Goal: Check status: Check status

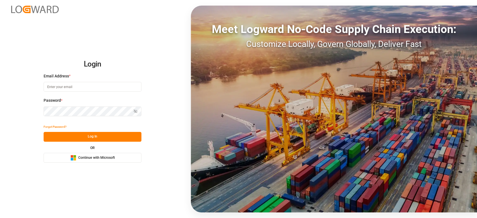
click at [78, 155] on div "Microsoft Logo Continue with Microsoft" at bounding box center [92, 158] width 44 height 6
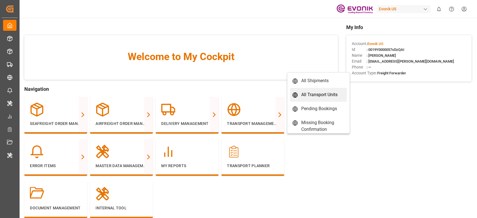
click at [311, 95] on div "All Transport Units" at bounding box center [319, 94] width 36 height 7
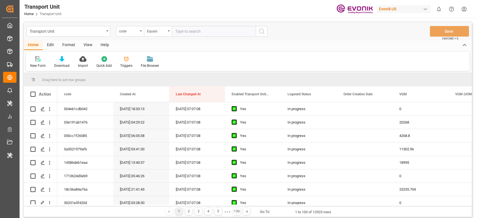
click at [74, 45] on div "Format" at bounding box center [68, 46] width 21 height 10
click at [33, 68] on div "Filter Rows" at bounding box center [38, 65] width 16 height 5
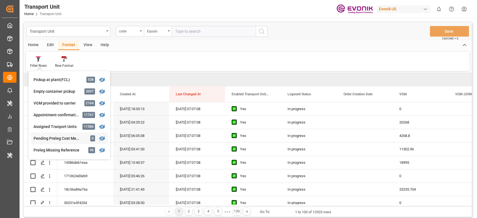
scroll to position [115, 0]
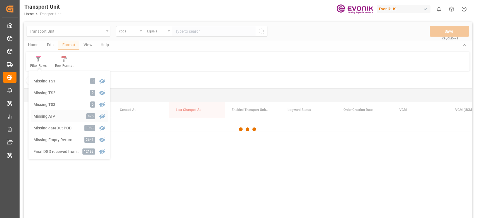
click at [51, 116] on div "Transport Unit code Equals Save Ctrl/CMD + S Home Edit Format View Help Filter …" at bounding box center [248, 127] width 448 height 211
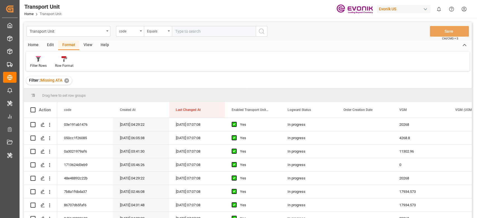
click at [39, 62] on div "Filter Rows" at bounding box center [38, 62] width 25 height 12
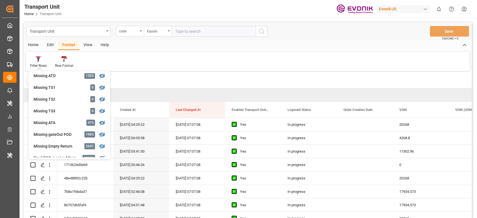
scroll to position [149, 0]
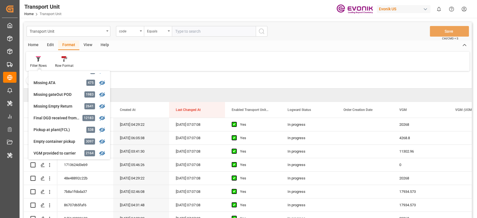
click at [141, 66] on div "Filter Rows Cut Off No Appt Reminder 15 Chris Canal Report TU 12887 Drayage Ove…" at bounding box center [248, 61] width 444 height 19
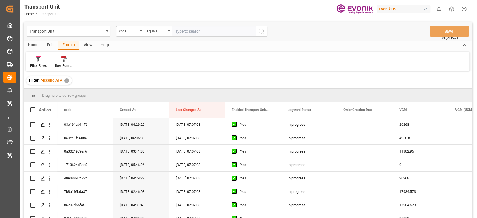
click at [86, 41] on div "View" at bounding box center [87, 46] width 17 height 10
click at [42, 61] on div "Default" at bounding box center [35, 62] width 19 height 12
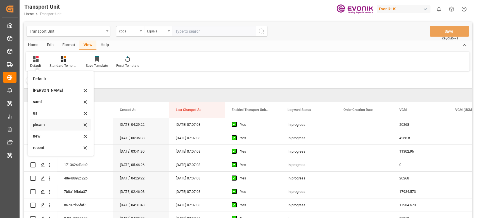
scroll to position [83, 0]
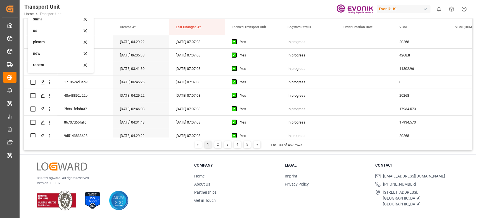
drag, startPoint x: 41, startPoint y: 65, endPoint x: 122, endPoint y: 209, distance: 165.2
click at [41, 65] on div "recent" at bounding box center [57, 65] width 49 height 6
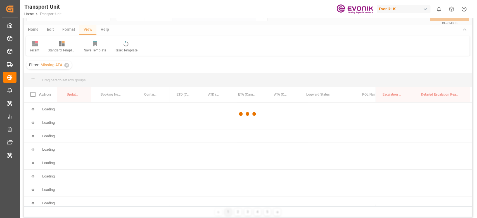
scroll to position [0, 0]
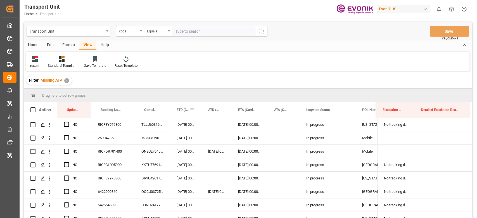
click at [195, 108] on div "ETD (Carrier)" at bounding box center [186, 110] width 32 height 16
click at [225, 110] on div "ATD (Carrier)" at bounding box center [217, 110] width 30 height 16
click at [263, 110] on div "ETA (Carrier)" at bounding box center [249, 110] width 36 height 16
click at [259, 111] on span at bounding box center [258, 109] width 5 height 5
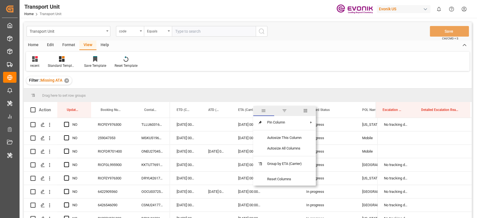
click at [306, 114] on span "columns" at bounding box center [305, 111] width 21 height 10
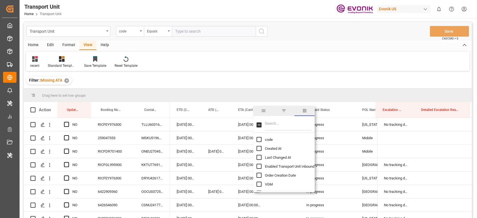
click at [294, 122] on input "Filter Columns Input" at bounding box center [288, 124] width 46 height 11
type input "carr"
click at [259, 140] on input "Carrier SCAC column toggle visibility (hidden)" at bounding box center [259, 139] width 5 height 5
checkbox input "true"
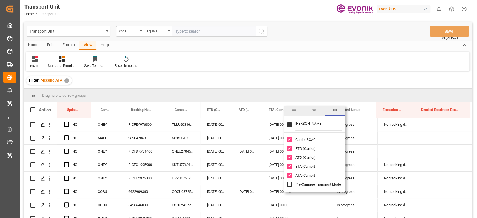
click at [202, 79] on div "Filter : Missing ATA ✕" at bounding box center [248, 81] width 448 height 16
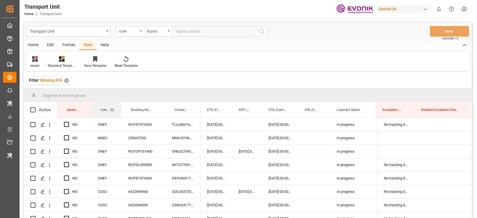
drag, startPoint x: 102, startPoint y: 113, endPoint x: 103, endPoint y: 96, distance: 16.5
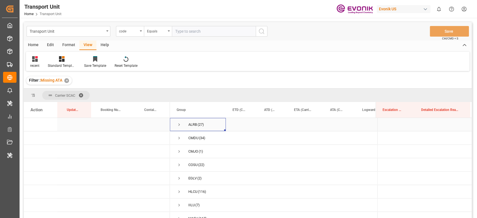
click at [180, 125] on span "Press SPACE to select this row." at bounding box center [179, 124] width 5 height 5
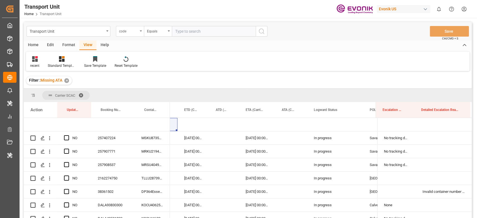
click at [134, 32] on div "code" at bounding box center [128, 30] width 19 height 6
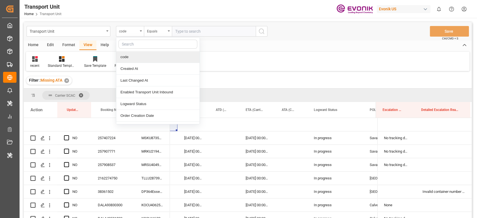
click at [137, 40] on input "text" at bounding box center [158, 44] width 79 height 9
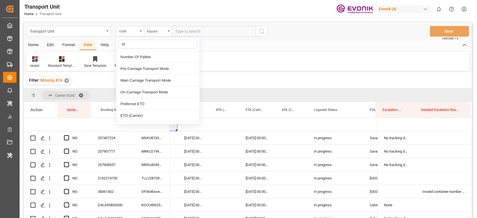
type input "e"
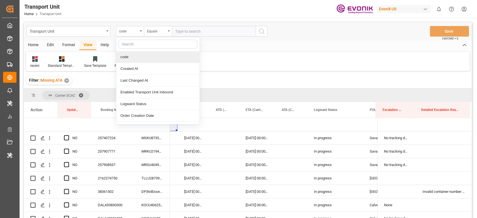
click at [233, 60] on div "recent Standard Templates Save Template Reset Template" at bounding box center [248, 61] width 444 height 19
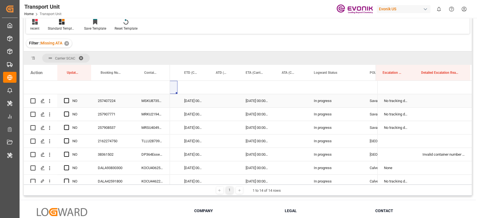
click at [115, 102] on div "257407224" at bounding box center [113, 100] width 44 height 13
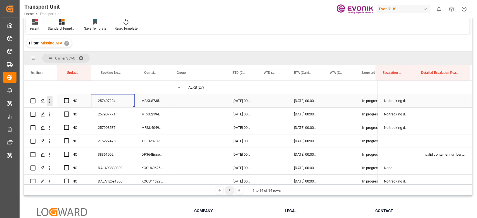
click at [49, 99] on icon "open menu" at bounding box center [50, 101] width 6 height 6
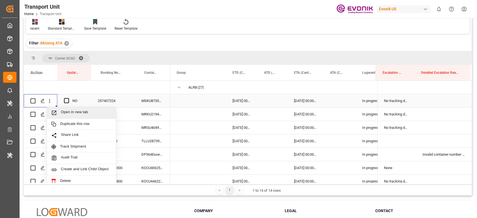
click at [62, 112] on span "Open in new tab" at bounding box center [86, 113] width 51 height 6
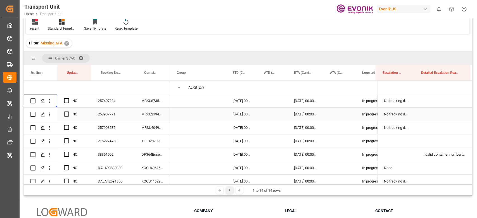
click at [111, 117] on div "257907771" at bounding box center [113, 114] width 44 height 13
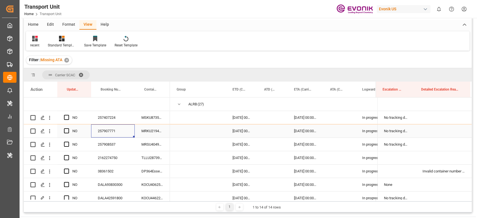
scroll to position [54, 0]
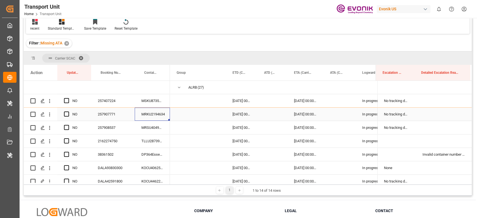
click at [151, 115] on div "MRKU2194634" at bounding box center [152, 114] width 35 height 13
click at [66, 101] on span "Press SPACE to select this row." at bounding box center [66, 100] width 5 height 5
click at [68, 98] on input "Press SPACE to select this row." at bounding box center [68, 98] width 0 height 0
click at [51, 115] on icon "open menu" at bounding box center [50, 115] width 6 height 6
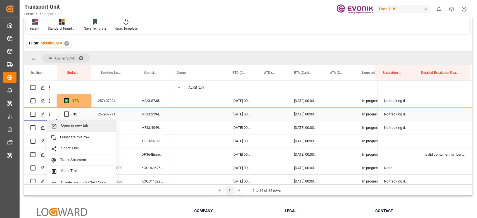
click at [66, 122] on div "Open in new tab" at bounding box center [81, 126] width 69 height 12
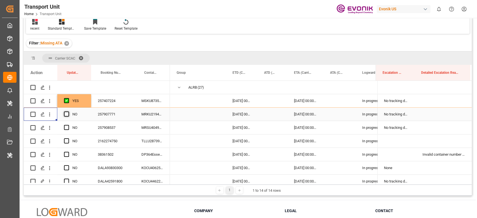
click at [67, 115] on span "Press SPACE to select this row." at bounding box center [66, 114] width 5 height 5
click at [68, 112] on input "Press SPACE to select this row." at bounding box center [68, 112] width 0 height 0
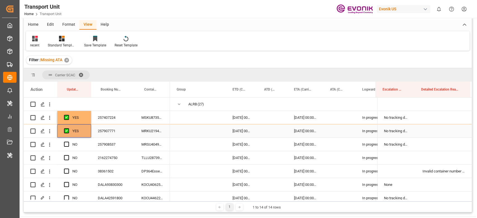
click at [108, 138] on div "257908537" at bounding box center [113, 144] width 44 height 13
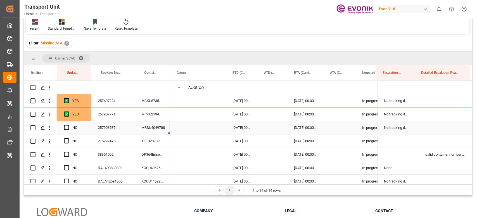
click at [155, 127] on div "MRSU4049788" at bounding box center [152, 127] width 35 height 13
click at [51, 127] on icon "open menu" at bounding box center [50, 128] width 6 height 6
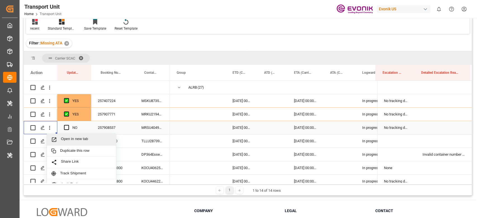
click at [66, 137] on span "Open in new tab" at bounding box center [86, 140] width 51 height 6
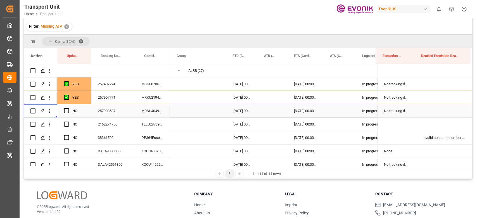
scroll to position [37, 0]
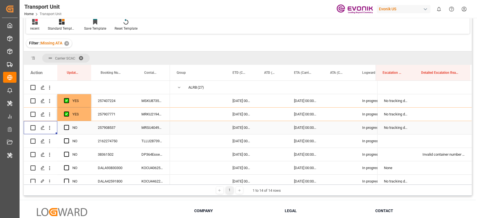
click at [69, 126] on div "Press SPACE to select this row." at bounding box center [68, 127] width 8 height 13
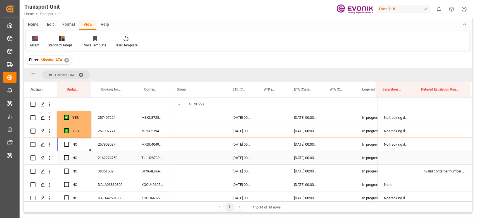
scroll to position [54, 0]
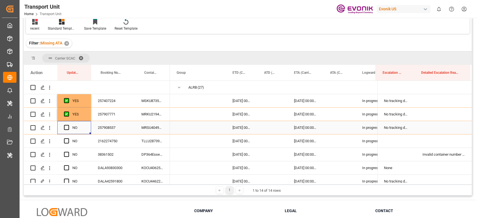
click at [65, 127] on span "Press SPACE to select this row." at bounding box center [66, 127] width 5 height 5
click at [68, 125] on input "Press SPACE to select this row." at bounding box center [68, 125] width 0 height 0
click at [63, 142] on div "NO" at bounding box center [74, 140] width 34 height 13
click at [65, 139] on span "Press SPACE to select this row." at bounding box center [66, 140] width 5 height 5
click at [68, 138] on input "Press SPACE to select this row." at bounding box center [68, 138] width 0 height 0
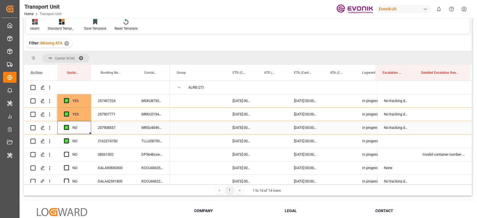
click at [66, 126] on span "Press SPACE to select this row." at bounding box center [66, 127] width 5 height 5
click at [68, 125] on input "Press SPACE to select this row." at bounding box center [68, 125] width 0 height 0
click at [67, 128] on span "Press SPACE to select this row." at bounding box center [66, 127] width 5 height 5
click at [68, 125] on input "Press SPACE to select this row." at bounding box center [68, 125] width 0 height 0
click at [88, 143] on div "YES" at bounding box center [74, 140] width 34 height 13
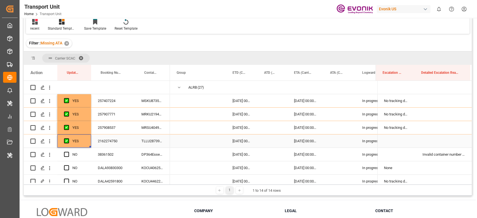
click at [89, 147] on div "Press SPACE to select this row." at bounding box center [90, 147] width 2 height 2
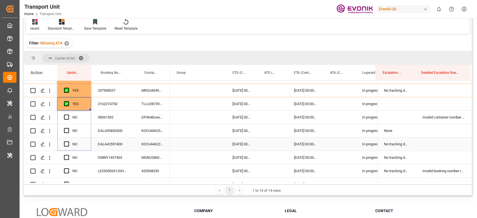
scroll to position [112, 0]
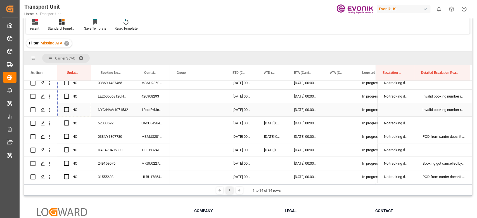
drag, startPoint x: 89, startPoint y: 147, endPoint x: 94, endPoint y: 115, distance: 33.0
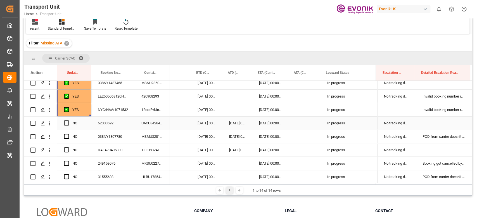
scroll to position [0, 0]
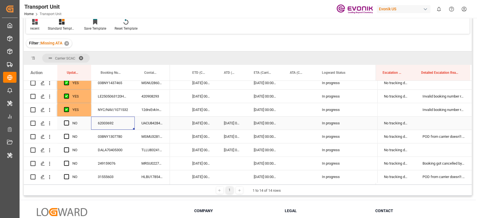
click at [119, 123] on div "62003692" at bounding box center [113, 123] width 44 height 13
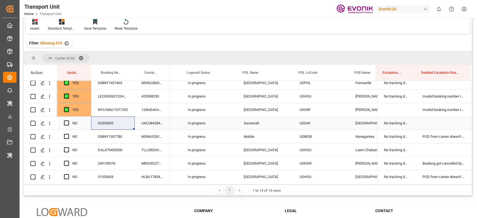
scroll to position [0, 151]
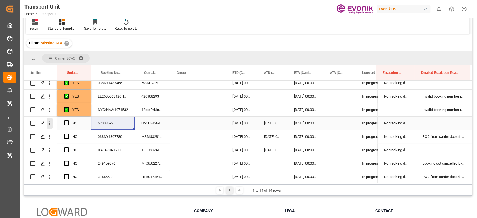
click at [49, 125] on icon "open menu" at bounding box center [50, 123] width 6 height 6
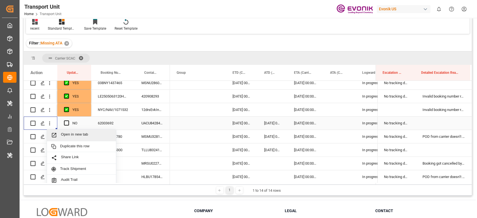
click at [84, 136] on span "Open in new tab" at bounding box center [86, 135] width 51 height 6
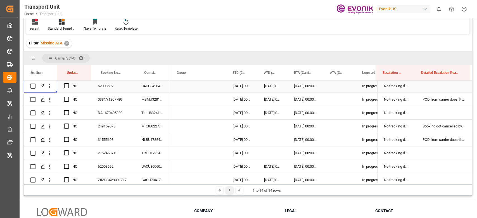
click at [67, 84] on span "Press SPACE to select this row." at bounding box center [66, 85] width 5 height 5
click at [68, 83] on input "Press SPACE to select this row." at bounding box center [68, 83] width 0 height 0
click at [342, 169] on div "Press SPACE to select this row." at bounding box center [339, 166] width 32 height 13
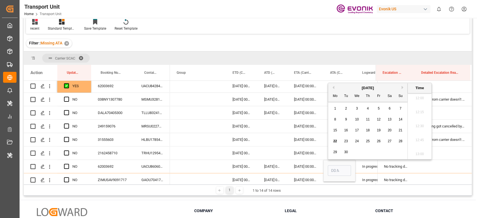
click at [381, 129] on div "19" at bounding box center [378, 130] width 7 height 7
type input "19.09.2025 00:00"
click at [320, 142] on div "24.09.2025 00:00:00" at bounding box center [305, 139] width 36 height 13
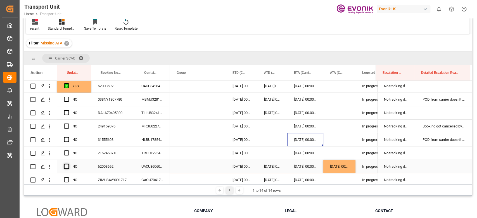
click at [66, 165] on span "Press SPACE to select this row." at bounding box center [66, 166] width 5 height 5
click at [68, 164] on input "Press SPACE to select this row." at bounding box center [68, 164] width 0 height 0
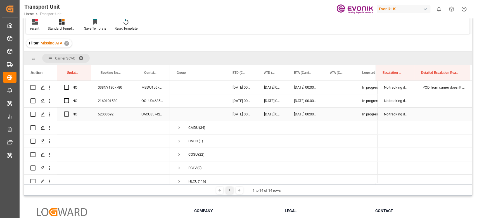
click at [342, 115] on div "Press SPACE to select this row." at bounding box center [339, 114] width 32 height 13
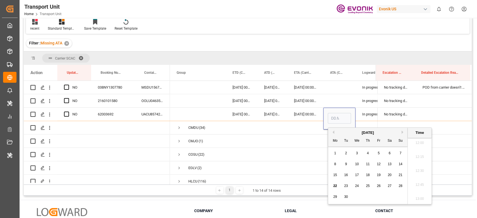
click at [377, 176] on span "19" at bounding box center [379, 175] width 4 height 4
type input "19.09.2025 00:00"
click at [259, 161] on div "Press SPACE to select this row." at bounding box center [272, 167] width 30 height 13
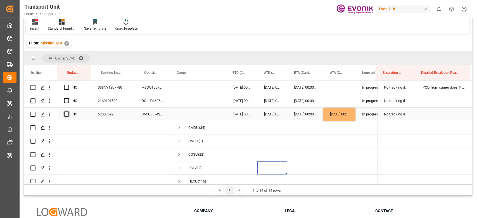
click at [66, 115] on span "Press SPACE to select this row." at bounding box center [66, 114] width 5 height 5
click at [68, 112] on input "Press SPACE to select this row." at bounding box center [68, 112] width 0 height 0
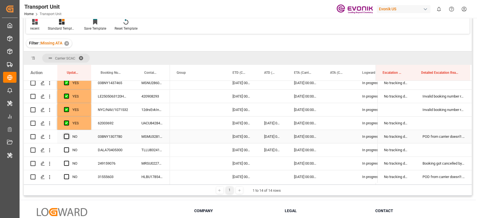
click at [64, 135] on span "Press SPACE to select this row." at bounding box center [66, 136] width 5 height 5
click at [68, 134] on input "Press SPACE to select this row." at bounding box center [68, 134] width 0 height 0
drag, startPoint x: 65, startPoint y: 147, endPoint x: 67, endPoint y: 149, distance: 3.2
click at [65, 148] on span "Press SPACE to select this row." at bounding box center [66, 149] width 5 height 5
click at [68, 147] on input "Press SPACE to select this row." at bounding box center [68, 147] width 0 height 0
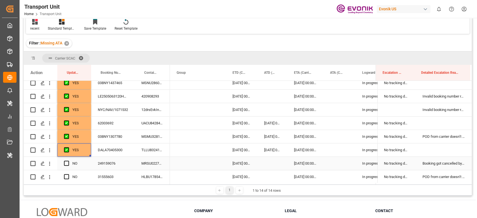
click at [70, 159] on div "Press SPACE to select this row." at bounding box center [68, 163] width 8 height 13
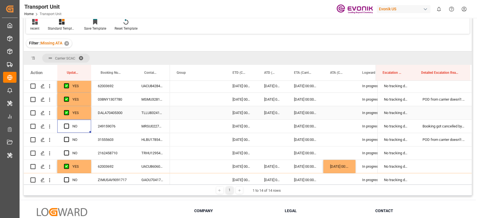
click at [82, 116] on div "YES" at bounding box center [78, 112] width 12 height 13
click at [91, 119] on div "DALA70405300" at bounding box center [113, 112] width 44 height 13
click at [88, 118] on div "YES" at bounding box center [74, 112] width 34 height 13
drag, startPoint x: 90, startPoint y: 119, endPoint x: 90, endPoint y: 136, distance: 16.5
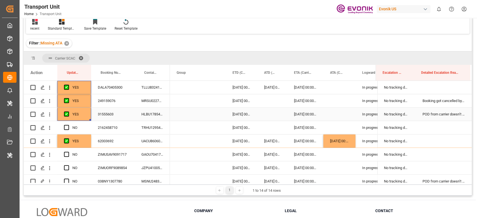
scroll to position [186, 0]
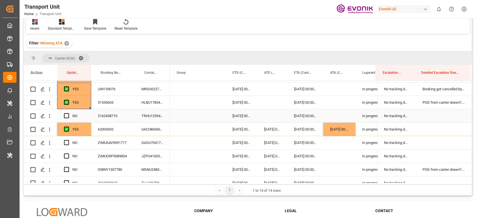
click at [107, 115] on div "2162458710" at bounding box center [113, 115] width 44 height 13
click at [65, 115] on span "Press SPACE to select this row." at bounding box center [66, 115] width 5 height 5
click at [68, 113] on input "Press SPACE to select this row." at bounding box center [68, 113] width 0 height 0
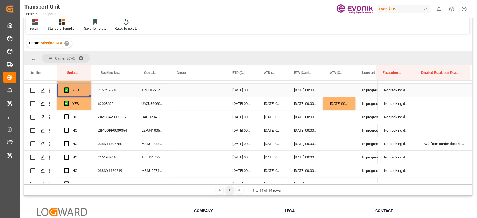
scroll to position [224, 0]
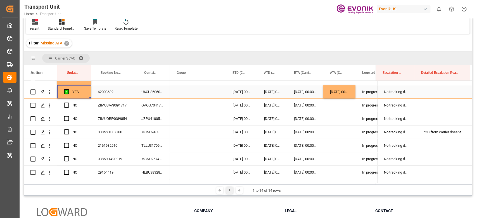
click at [77, 93] on div "YES" at bounding box center [78, 92] width 12 height 13
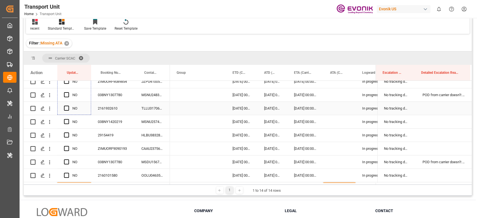
drag, startPoint x: 90, startPoint y: 97, endPoint x: 85, endPoint y: 113, distance: 16.1
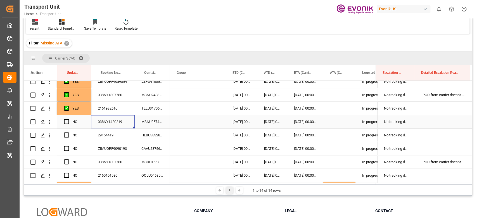
click at [113, 126] on div "038NY1420219" at bounding box center [113, 121] width 44 height 13
drag, startPoint x: 51, startPoint y: 121, endPoint x: 60, endPoint y: 124, distance: 9.4
click at [51, 121] on icon "open menu" at bounding box center [50, 122] width 6 height 6
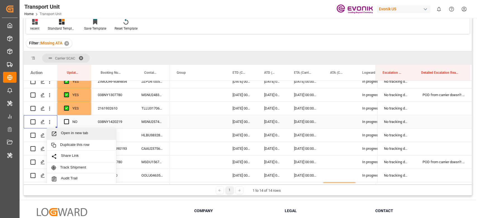
click at [74, 134] on span "Open in new tab" at bounding box center [86, 134] width 51 height 6
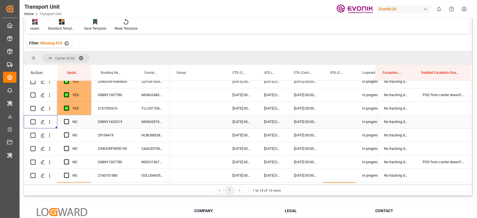
click at [143, 125] on div "MSNU2574733" at bounding box center [152, 121] width 35 height 13
click at [67, 123] on span "Press SPACE to select this row." at bounding box center [66, 121] width 5 height 5
click at [68, 119] on input "Press SPACE to select this row." at bounding box center [68, 119] width 0 height 0
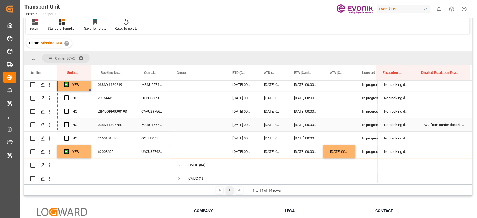
drag, startPoint x: 90, startPoint y: 126, endPoint x: 86, endPoint y: 124, distance: 4.5
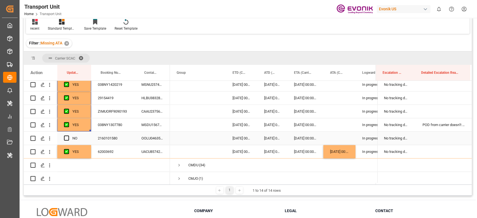
click at [115, 139] on div "2160101580" at bounding box center [113, 138] width 44 height 13
click at [68, 137] on span "Press SPACE to select this row." at bounding box center [66, 138] width 5 height 5
click at [68, 136] on input "Press SPACE to select this row." at bounding box center [68, 136] width 0 height 0
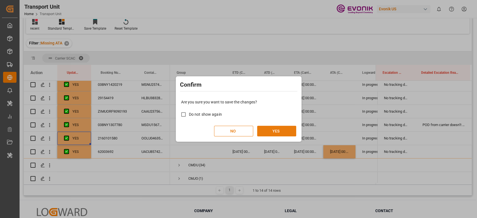
click at [268, 127] on button "YES" at bounding box center [276, 131] width 39 height 11
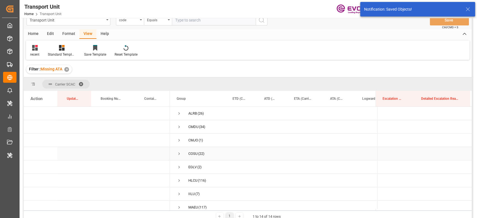
scroll to position [0, 0]
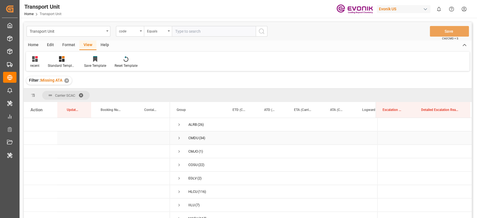
click at [184, 138] on span "CMDU (34)" at bounding box center [198, 138] width 42 height 13
click at [179, 137] on span "Press SPACE to select this row." at bounding box center [179, 138] width 5 height 5
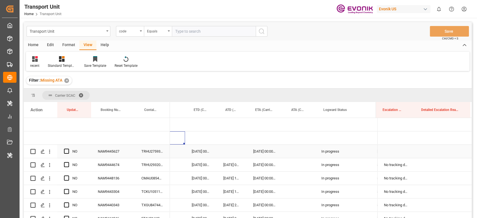
scroll to position [0, 41]
click at [66, 151] on span "Press SPACE to select this row." at bounding box center [66, 151] width 5 height 5
click at [68, 149] on input "Press SPACE to select this row." at bounding box center [68, 149] width 0 height 0
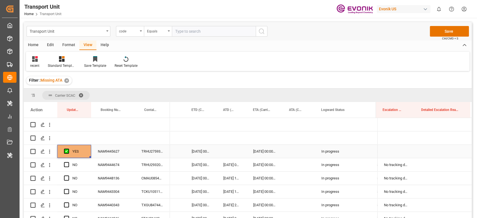
click at [67, 162] on div "Press SPACE to select this row." at bounding box center [68, 164] width 8 height 13
click at [87, 156] on div "YES" at bounding box center [74, 151] width 34 height 13
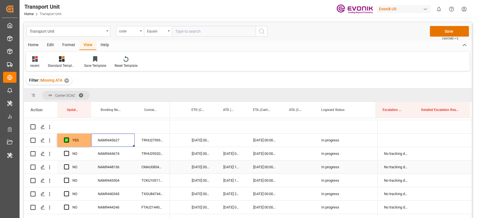
scroll to position [0, 0]
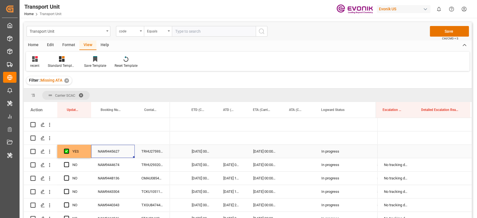
click at [85, 151] on div "YES" at bounding box center [74, 151] width 34 height 13
click at [91, 157] on div "NAM9445627" at bounding box center [113, 151] width 44 height 13
click at [90, 156] on div "YES" at bounding box center [74, 151] width 34 height 13
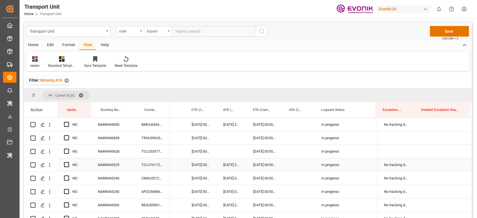
scroll to position [373, 0]
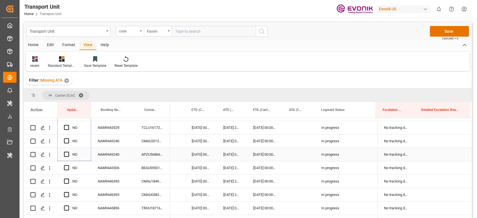
drag, startPoint x: 90, startPoint y: 157, endPoint x: 92, endPoint y: 152, distance: 4.6
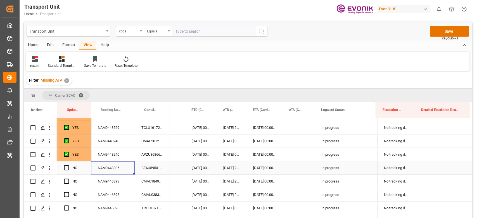
click at [117, 167] on div "NAM9443306" at bounding box center [113, 167] width 44 height 13
click at [70, 166] on div "Press SPACE to select this row." at bounding box center [68, 168] width 8 height 13
click at [66, 167] on span "Press SPACE to select this row." at bounding box center [66, 167] width 5 height 5
click at [68, 165] on input "Press SPACE to select this row." at bounding box center [68, 165] width 0 height 0
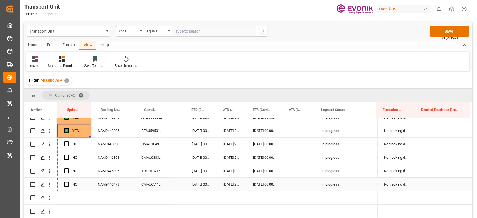
drag, startPoint x: 90, startPoint y: 174, endPoint x: 83, endPoint y: 180, distance: 9.3
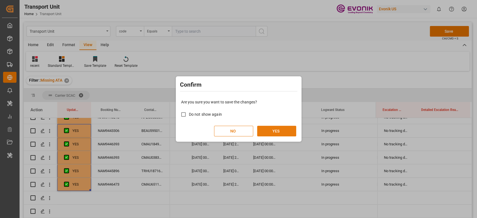
click at [273, 134] on button "YES" at bounding box center [276, 131] width 39 height 11
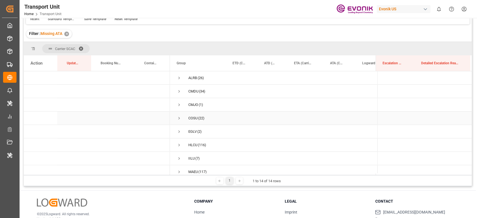
scroll to position [37, 0]
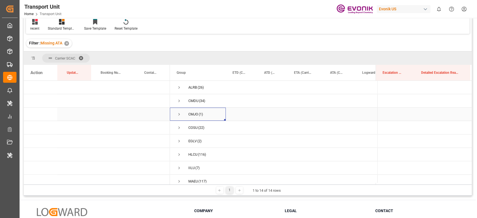
click at [179, 112] on span "Press SPACE to select this row." at bounding box center [179, 114] width 5 height 5
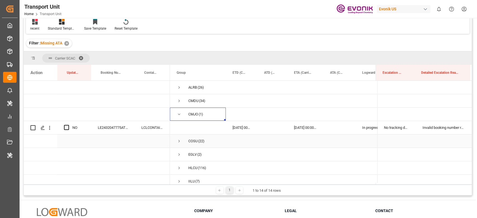
click at [183, 144] on span "COSU (22)" at bounding box center [198, 141] width 42 height 13
click at [179, 141] on span "Press SPACE to select this row." at bounding box center [179, 141] width 5 height 5
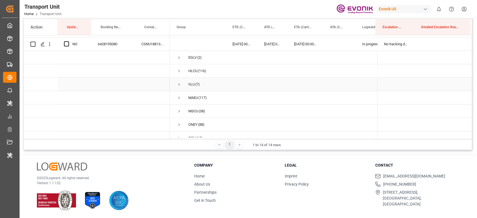
scroll to position [335, 0]
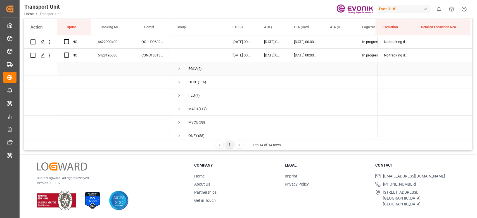
click at [177, 64] on span "Press SPACE to select this row." at bounding box center [179, 68] width 5 height 13
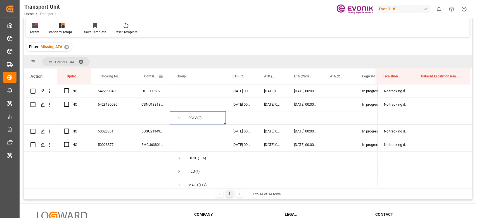
scroll to position [45, 0]
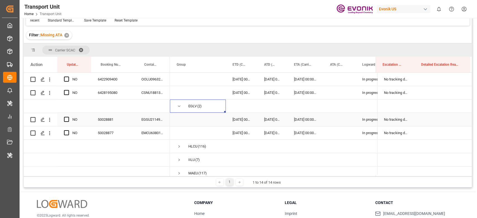
click at [98, 125] on div "50028881" at bounding box center [113, 119] width 44 height 13
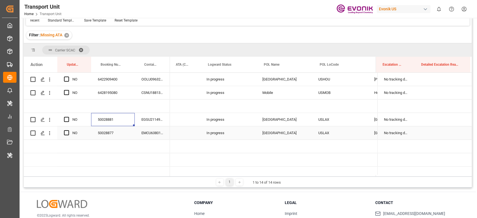
scroll to position [0, 156]
click at [51, 119] on icon "open menu" at bounding box center [50, 120] width 6 height 6
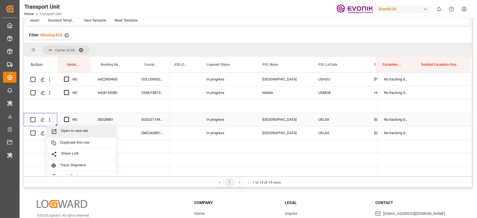
click at [66, 128] on div "Open in new tab" at bounding box center [81, 132] width 69 height 12
click at [66, 120] on span "Press SPACE to select this row." at bounding box center [66, 119] width 5 height 5
click at [68, 117] on input "Press SPACE to select this row." at bounding box center [68, 117] width 0 height 0
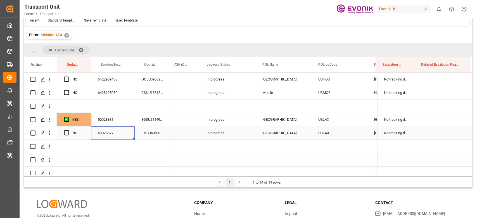
click at [108, 134] on div "50028877" at bounding box center [113, 132] width 44 height 13
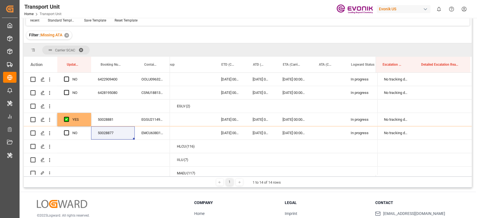
scroll to position [0, 11]
drag, startPoint x: 50, startPoint y: 129, endPoint x: 63, endPoint y: 142, distance: 18.8
click at [50, 129] on button "open menu" at bounding box center [50, 133] width 6 height 11
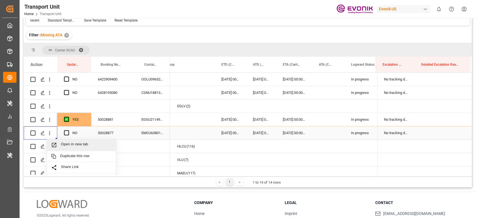
click at [67, 146] on span "Open in new tab" at bounding box center [86, 145] width 51 height 6
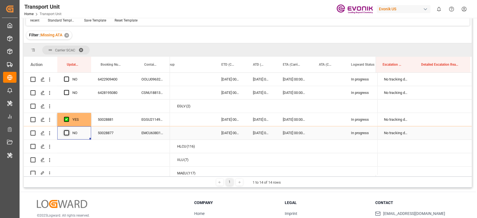
click at [67, 133] on span "Press SPACE to select this row." at bounding box center [66, 132] width 5 height 5
click at [68, 130] on input "Press SPACE to select this row." at bounding box center [68, 130] width 0 height 0
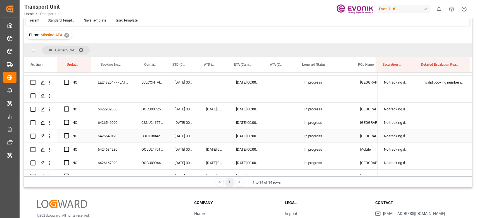
scroll to position [0, 61]
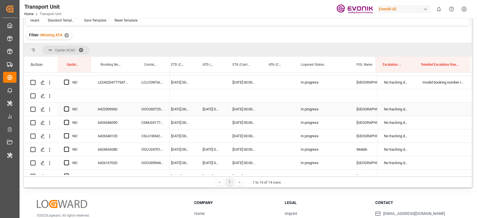
click at [61, 106] on div "NO" at bounding box center [74, 109] width 34 height 13
click at [68, 109] on span "Press SPACE to select this row." at bounding box center [66, 108] width 5 height 5
click at [68, 106] on input "Press SPACE to select this row." at bounding box center [68, 106] width 0 height 0
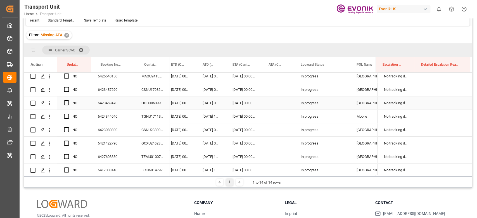
scroll to position [149, 0]
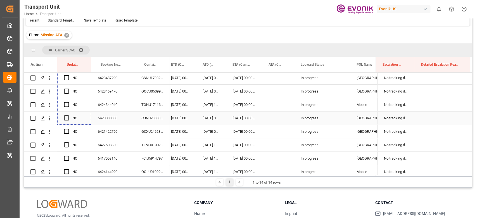
drag, startPoint x: 90, startPoint y: 115, endPoint x: 84, endPoint y: 124, distance: 10.2
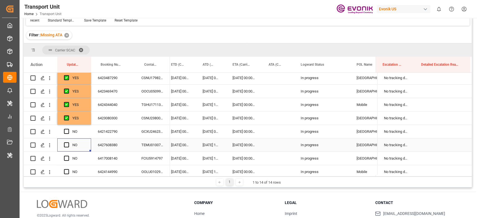
click at [57, 144] on div "NO" at bounding box center [74, 144] width 34 height 13
click at [67, 144] on span "Press SPACE to select this row." at bounding box center [66, 144] width 5 height 5
click at [68, 142] on input "Press SPACE to select this row." at bounding box center [68, 142] width 0 height 0
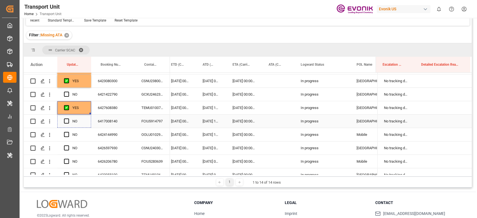
drag, startPoint x: 89, startPoint y: 151, endPoint x: 91, endPoint y: 123, distance: 27.7
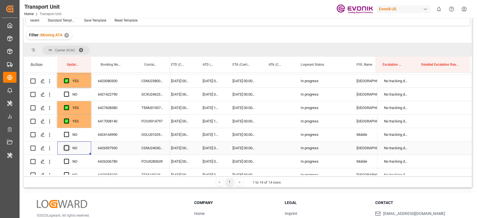
click at [65, 149] on span "Press SPACE to select this row." at bounding box center [66, 147] width 5 height 5
click at [68, 145] on input "Press SPACE to select this row." at bounding box center [68, 145] width 0 height 0
click at [65, 160] on span "Press SPACE to select this row." at bounding box center [66, 161] width 5 height 5
click at [68, 159] on input "Press SPACE to select this row." at bounding box center [68, 159] width 0 height 0
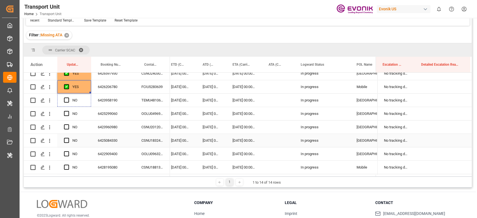
scroll to position [298, 0]
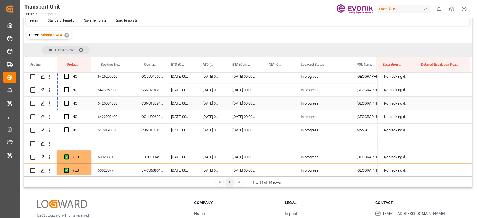
drag, startPoint x: 91, startPoint y: 129, endPoint x: 89, endPoint y: 108, distance: 20.7
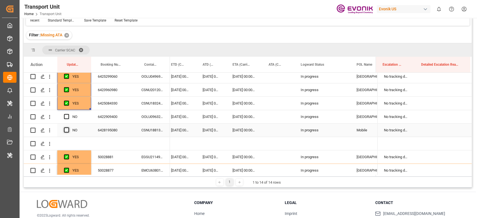
click at [67, 129] on span "Press SPACE to select this row." at bounding box center [66, 129] width 5 height 5
click at [68, 127] on input "Press SPACE to select this row." at bounding box center [68, 127] width 0 height 0
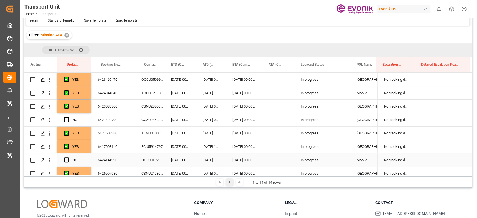
scroll to position [149, 0]
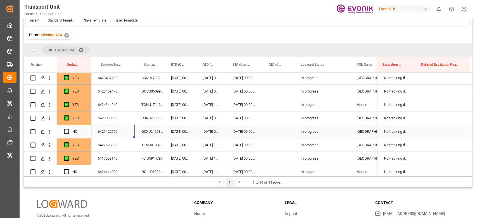
click at [121, 131] on div "6421422790" at bounding box center [113, 131] width 44 height 13
click at [63, 130] on div "NO" at bounding box center [74, 131] width 34 height 13
click at [68, 131] on span "Press SPACE to select this row." at bounding box center [66, 131] width 5 height 5
click at [68, 129] on input "Press SPACE to select this row." at bounding box center [68, 129] width 0 height 0
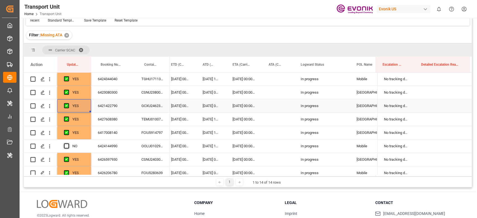
scroll to position [186, 0]
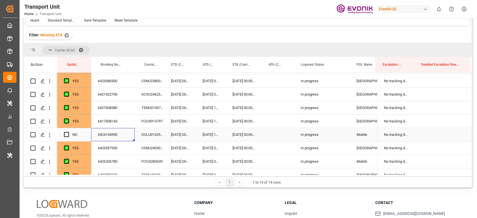
click at [112, 135] on div "6424144990" at bounding box center [113, 134] width 44 height 13
click at [69, 134] on div "Press SPACE to select this row." at bounding box center [68, 134] width 8 height 13
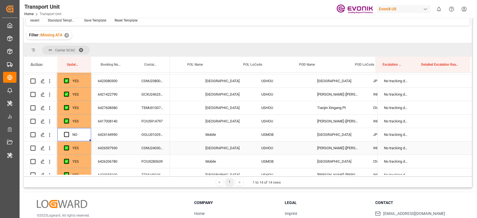
scroll to position [0, 231]
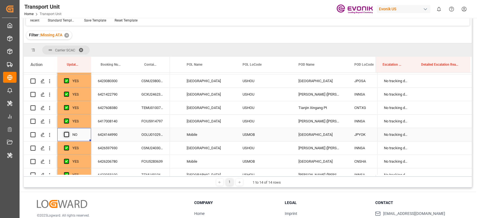
click at [67, 132] on span "Press SPACE to select this row." at bounding box center [66, 134] width 5 height 5
click at [68, 132] on input "Press SPACE to select this row." at bounding box center [68, 132] width 0 height 0
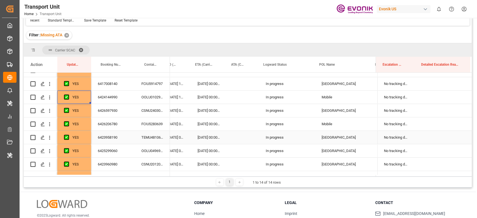
scroll to position [0, 71]
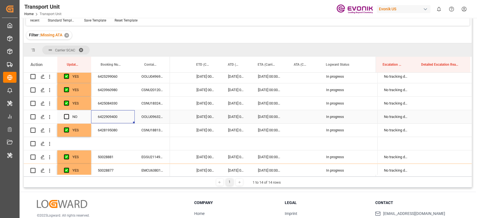
click at [102, 117] on div "6422909400" at bounding box center [113, 116] width 44 height 13
click at [73, 113] on div "NO" at bounding box center [78, 116] width 12 height 13
click at [66, 121] on div "Press SPACE to select this row." at bounding box center [68, 116] width 8 height 13
click at [68, 116] on span "Press SPACE to select this row." at bounding box center [66, 116] width 5 height 5
click at [68, 114] on input "Press SPACE to select this row." at bounding box center [68, 114] width 0 height 0
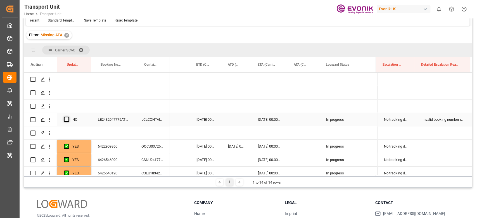
click at [67, 118] on span "Press SPACE to select this row." at bounding box center [66, 119] width 5 height 5
click at [68, 117] on input "Press SPACE to select this row." at bounding box center [68, 117] width 0 height 0
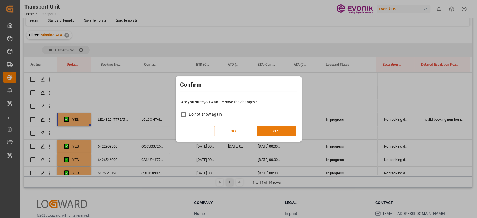
click at [279, 134] on button "YES" at bounding box center [276, 131] width 39 height 11
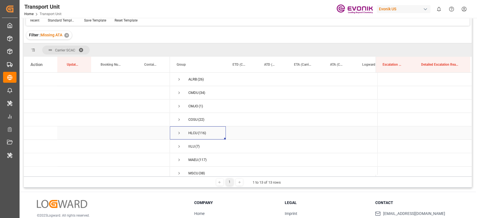
click at [178, 133] on span "Press SPACE to select this row." at bounding box center [179, 133] width 5 height 5
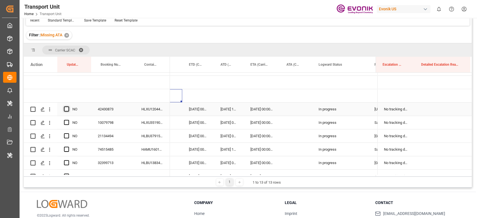
click at [64, 109] on span "Press SPACE to select this row." at bounding box center [66, 108] width 5 height 5
click at [68, 106] on input "Press SPACE to select this row." at bounding box center [68, 106] width 0 height 0
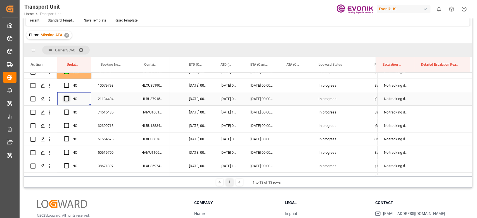
click at [68, 98] on span "Press SPACE to select this row." at bounding box center [66, 98] width 5 height 5
click at [68, 96] on input "Press SPACE to select this row." at bounding box center [68, 96] width 0 height 0
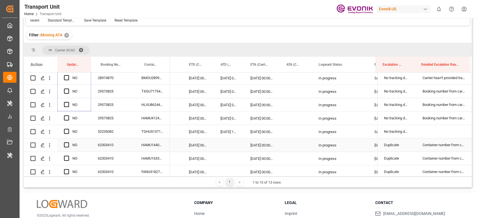
scroll to position [857, 0]
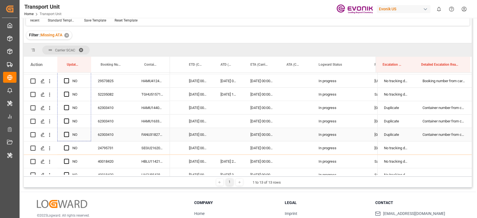
drag, startPoint x: 90, startPoint y: 103, endPoint x: 91, endPoint y: 131, distance: 27.4
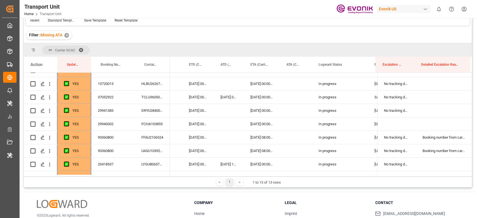
scroll to position [37, 0]
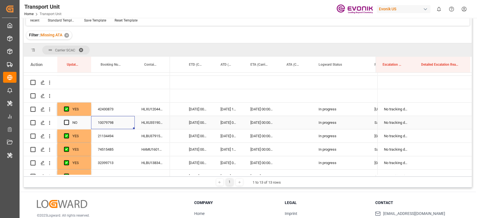
click at [114, 120] on div "10079798" at bounding box center [113, 122] width 44 height 13
click at [159, 120] on div "HLXU3519060" at bounding box center [152, 122] width 35 height 13
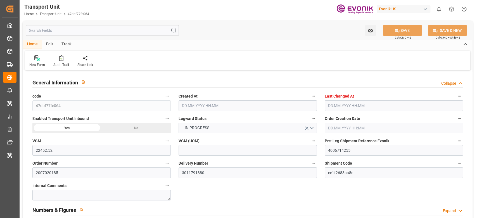
type input "22452.52"
type input "AC Containerline"
type input "AC Containerline GmbH"
type input "USSAV"
type input "COCTG"
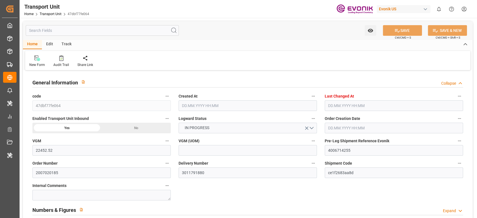
type input "9786786"
type input "18567.52"
type input "24.07.2025 06:19"
type input "22.09.2025 02:56"
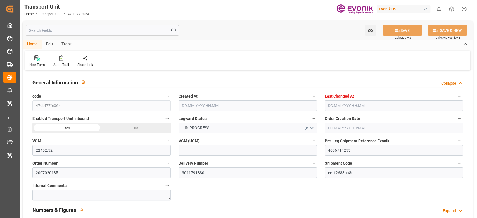
type input "[DATE]"
type input "[DATE] 00:00"
type input "13.09.2025 00:00"
type input "[DATE] 00:00"
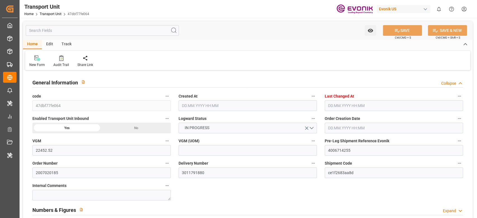
type input "[DATE] 00:00"
type input "18.09.2025 00:00"
type input "[DATE] 16:00"
type input "[DATE]"
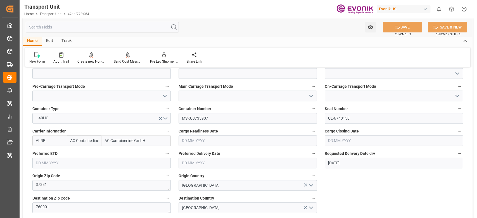
scroll to position [186, 0]
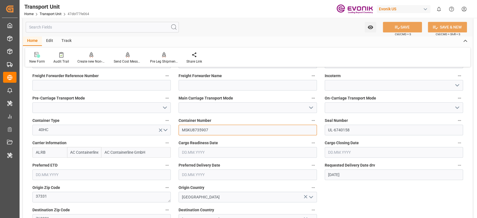
click at [198, 133] on input "MSKU8735907" at bounding box center [248, 130] width 138 height 11
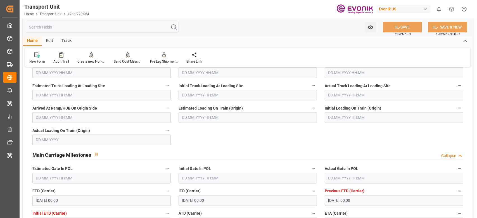
scroll to position [410, 0]
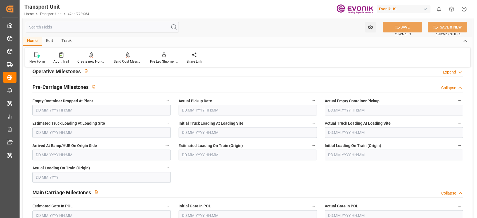
click at [149, 71] on div "Operative Milestones Expand" at bounding box center [247, 70] width 431 height 11
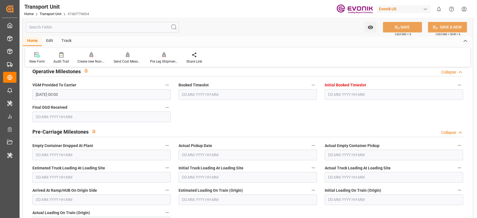
click at [350, 148] on span "Actual Empty Container Pickup" at bounding box center [352, 146] width 55 height 6
click at [456, 148] on button "Actual Empty Container Pickup" at bounding box center [459, 145] width 7 height 7
click at [351, 151] on div at bounding box center [238, 109] width 477 height 218
drag, startPoint x: 351, startPoint y: 151, endPoint x: 351, endPoint y: 156, distance: 5.0
click at [351, 151] on body "Created by potrace 1.15, written by Peter Selinger 2001-2017 Created by potrace…" at bounding box center [238, 109] width 477 height 218
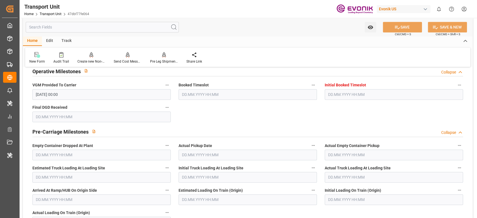
click at [351, 153] on input "text" at bounding box center [394, 155] width 138 height 11
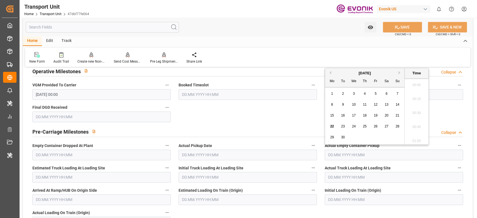
click at [351, 156] on input "text" at bounding box center [394, 155] width 138 height 11
click at [346, 93] on div "2" at bounding box center [343, 94] width 7 height 7
type input "02.09.2025 00:00"
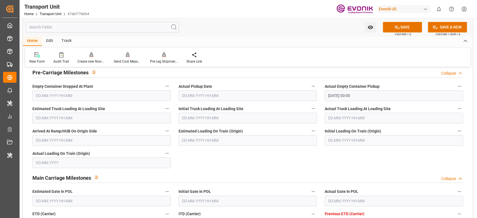
scroll to position [522, 0]
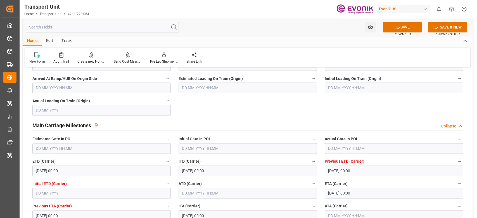
click at [343, 146] on input "text" at bounding box center [394, 148] width 138 height 11
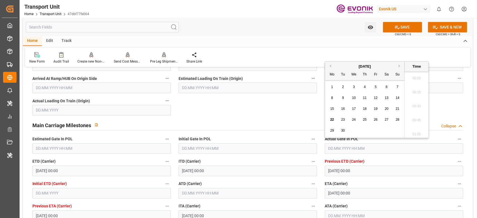
scroll to position [672, 0]
click at [333, 94] on div "8 9 10 11 12 13 14" at bounding box center [365, 98] width 76 height 11
click at [333, 96] on div "8" at bounding box center [332, 98] width 7 height 7
click at [263, 121] on div "Main Carriage Milestones Collapse" at bounding box center [247, 124] width 431 height 11
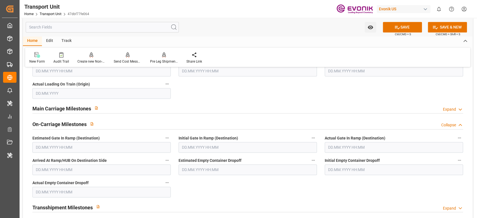
scroll to position [522, 0]
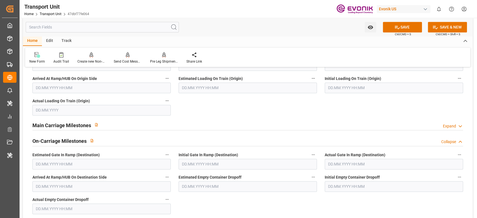
click at [127, 131] on div "Main Carriage Milestones Expand" at bounding box center [248, 125] width 439 height 16
click at [130, 125] on div "Main Carriage Milestones Expand" at bounding box center [247, 124] width 431 height 11
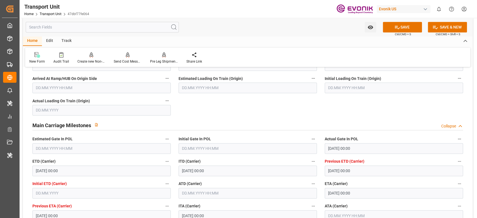
click at [345, 145] on input "[DATE] 00:00" at bounding box center [394, 148] width 138 height 11
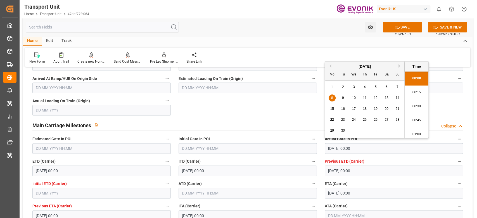
click at [344, 96] on div "9" at bounding box center [343, 98] width 7 height 7
type input "[DATE] 00:00"
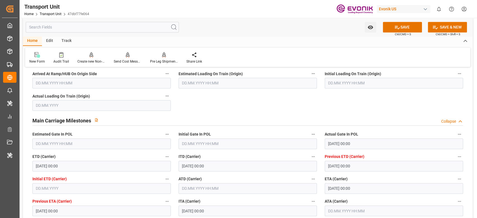
scroll to position [559, 0]
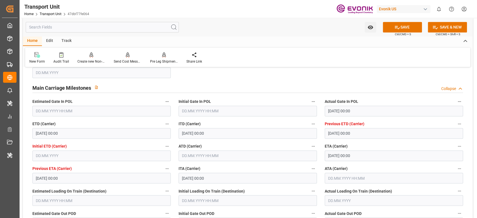
click at [200, 156] on input "text" at bounding box center [248, 155] width 138 height 11
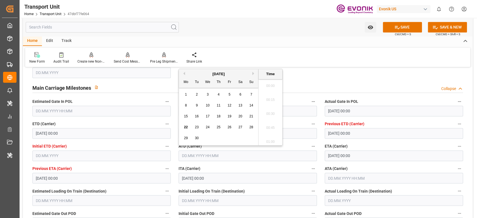
scroll to position [672, 0]
click at [241, 116] on span "20" at bounding box center [240, 116] width 4 height 4
type input "[DATE] 00:00"
click at [241, 116] on span "20" at bounding box center [240, 116] width 4 height 4
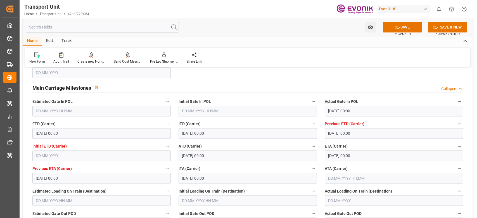
click at [302, 143] on label "ATD (Carrier)" at bounding box center [248, 147] width 138 height 8
click at [310, 143] on button "ATD (Carrier)" at bounding box center [313, 146] width 7 height 7
click at [267, 164] on div at bounding box center [238, 109] width 477 height 218
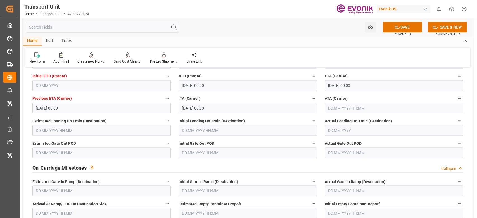
scroll to position [708, 0]
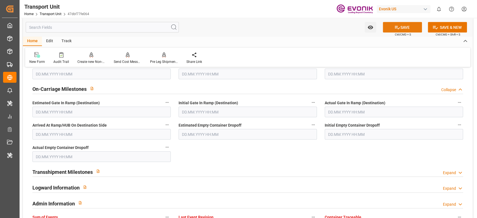
click at [405, 26] on button "SAVE" at bounding box center [402, 27] width 39 height 11
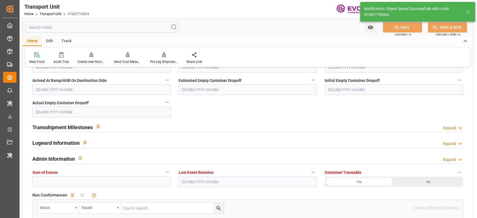
type input "22.09.2025 07:09"
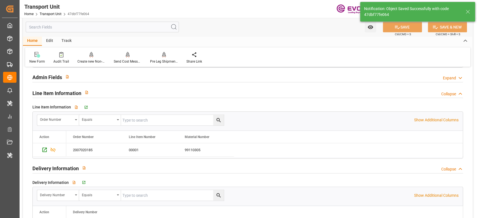
scroll to position [850, 0]
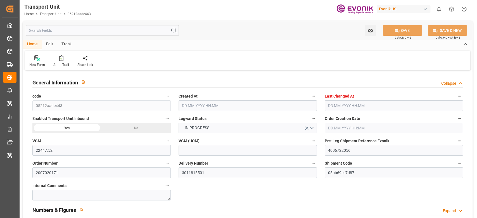
type input "22447.52"
type input "AC Containerline"
type input "AC Containerline GmbH"
type input "USSAV"
type input "COCTG"
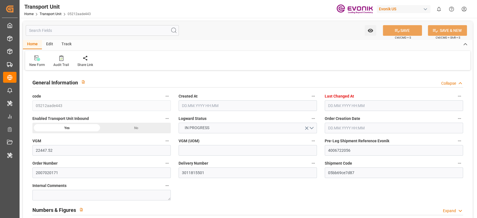
type input "9786786"
type input "18567.52"
type input "05.08.2025 07:12"
type input "22.09.2025 02:49"
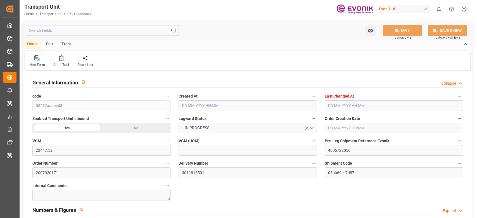
type input "[DATE]"
type input "[DATE] 00:00"
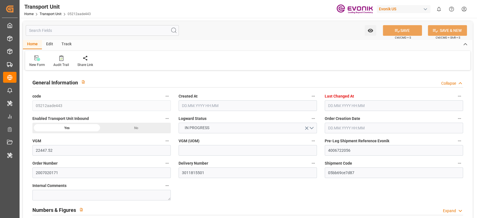
type input "[DATE] 00:00"
type input "[DATE] 16:00"
type input "[DATE]"
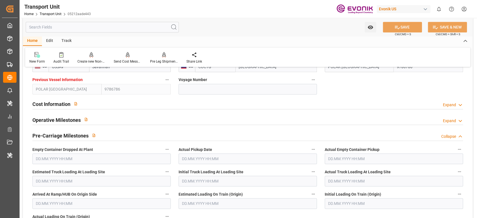
scroll to position [373, 0]
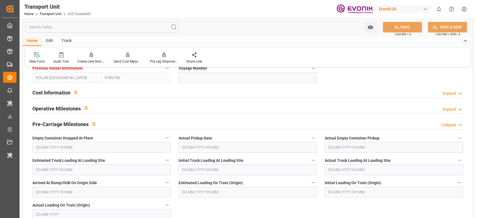
click at [357, 150] on input "text" at bounding box center [394, 147] width 138 height 11
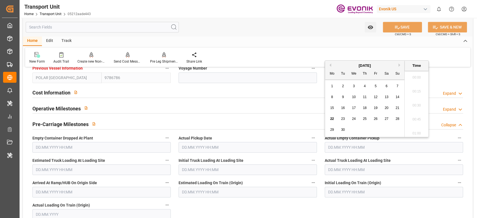
scroll to position [672, 0]
drag, startPoint x: 331, startPoint y: 96, endPoint x: 284, endPoint y: 128, distance: 57.4
click at [331, 96] on span "8" at bounding box center [332, 97] width 2 height 4
click at [284, 128] on div "Pre-Carriage Milestones Collapse" at bounding box center [247, 124] width 431 height 11
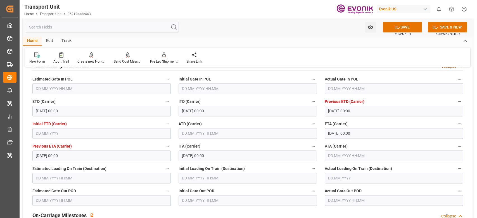
scroll to position [410, 0]
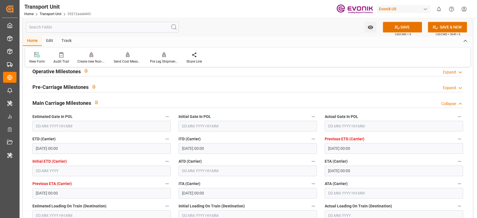
click at [338, 122] on input "text" at bounding box center [394, 126] width 138 height 11
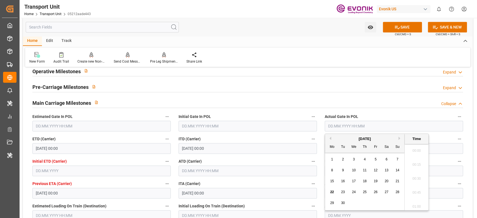
scroll to position [672, 0]
click at [375, 169] on span "12" at bounding box center [376, 170] width 4 height 4
type input "[DATE] 00:00"
click at [375, 169] on span "12" at bounding box center [376, 170] width 4 height 4
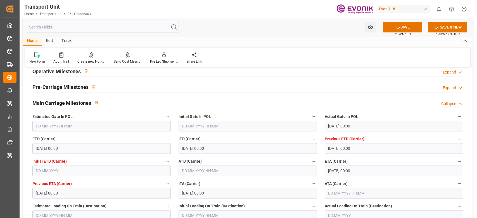
click at [330, 84] on div "Pre-Carriage Milestones Expand" at bounding box center [247, 86] width 431 height 11
click at [331, 84] on div "Pre-Carriage Milestones Expand" at bounding box center [247, 86] width 431 height 11
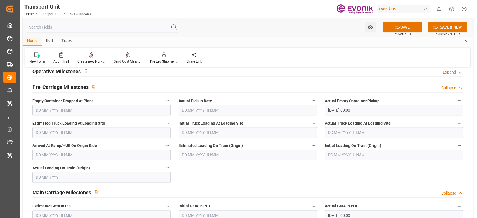
scroll to position [484, 0]
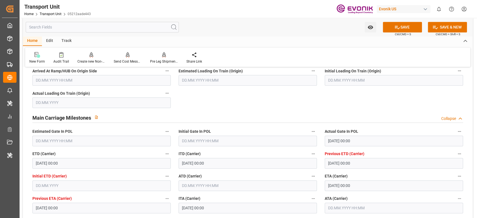
click at [220, 185] on input "text" at bounding box center [248, 185] width 138 height 11
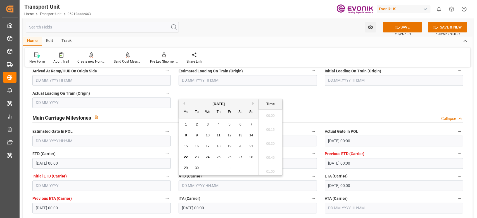
scroll to position [672, 0]
click at [237, 147] on div "20" at bounding box center [240, 146] width 7 height 7
type input "[DATE] 00:00"
click at [237, 147] on div "20" at bounding box center [240, 146] width 7 height 7
click at [290, 172] on label "ATD (Carrier)" at bounding box center [248, 176] width 138 height 8
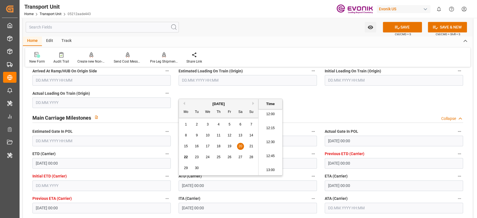
click at [310, 172] on button "ATD (Carrier)" at bounding box center [313, 175] width 7 height 7
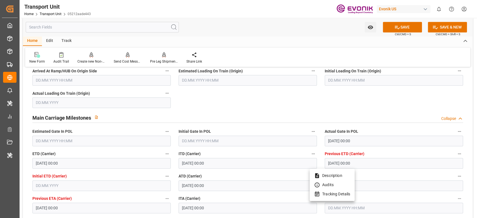
click at [263, 149] on div at bounding box center [238, 109] width 477 height 218
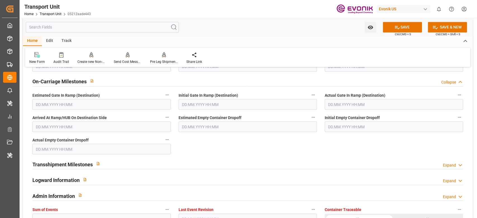
scroll to position [745, 0]
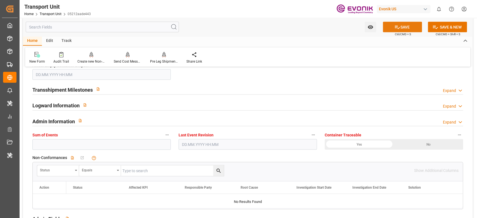
click at [414, 28] on button "SAVE" at bounding box center [402, 27] width 39 height 11
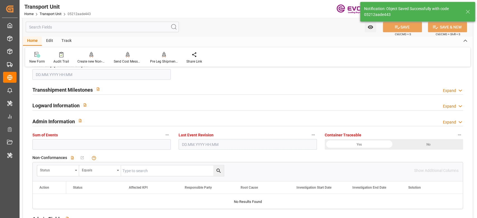
type input "22.09.2025 07:11"
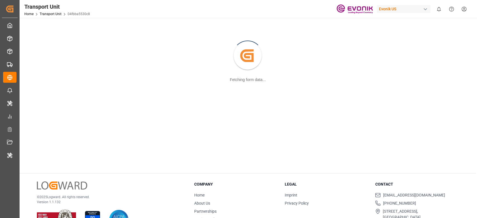
scroll to position [60, 0]
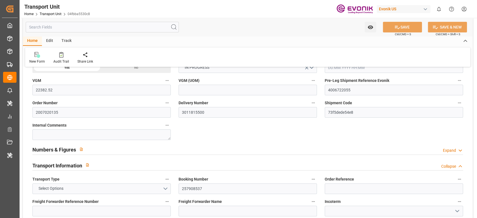
type input "22382.52"
type input "AC Containerline"
type input "AC Containerline GmbH"
type input "USSAV"
type input "COCTG"
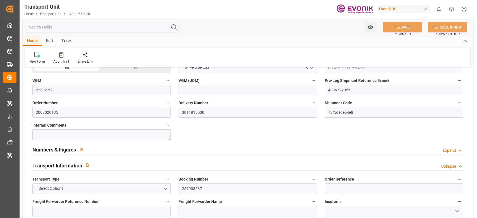
type input "9786786"
type input "18567.52"
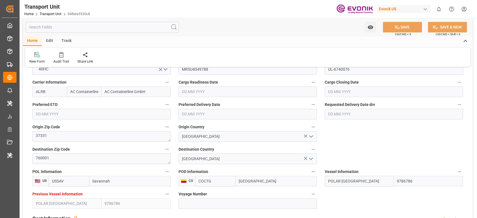
type input "[DATE] 08:12"
type input "[DATE] 02:44"
type input "30.09.2025"
type input "[DATE] 00:00"
type input "14.09.2025 00:00"
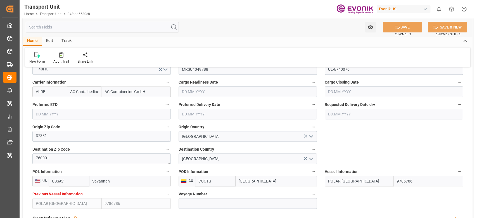
type input "[DATE] 00:00"
type input "25.09.2025 00:00"
type input "26.09.2025 00:00"
type input "17.09.2025 16:00"
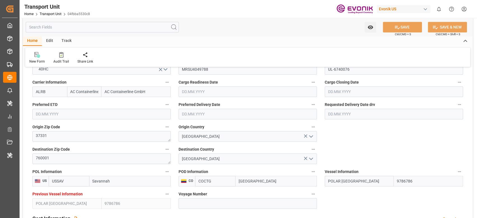
type input "20.09.2025"
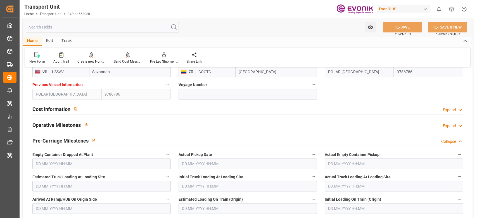
scroll to position [359, 0]
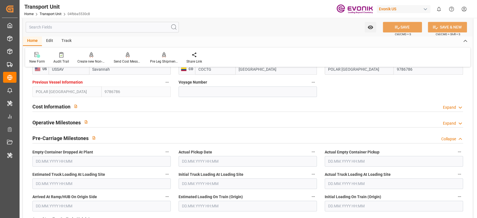
click at [368, 165] on input "text" at bounding box center [394, 161] width 138 height 11
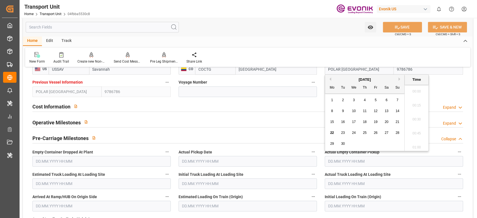
scroll to position [672, 0]
click at [330, 109] on div "8" at bounding box center [332, 111] width 7 height 7
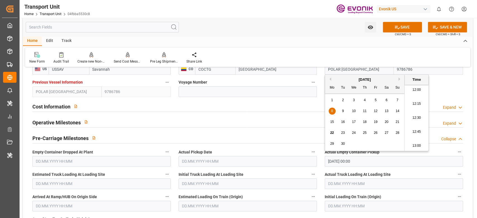
type input "[DATE] 00:00"
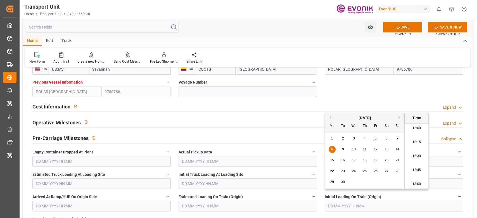
scroll to position [433, 0]
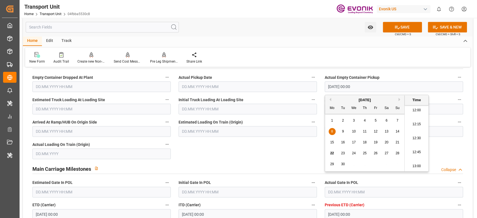
click at [336, 189] on input "text" at bounding box center [394, 192] width 138 height 11
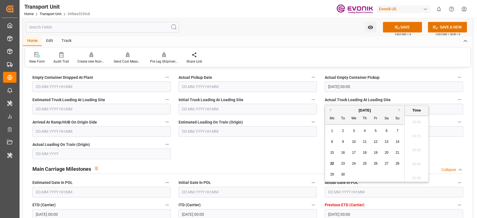
scroll to position [672, 0]
click at [374, 141] on span "12" at bounding box center [376, 142] width 4 height 4
type input "12.09.2025 00:00"
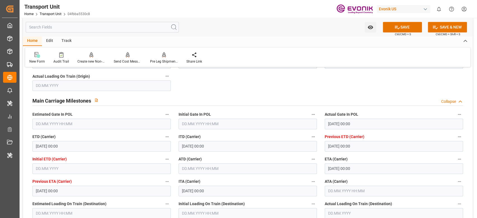
scroll to position [508, 0]
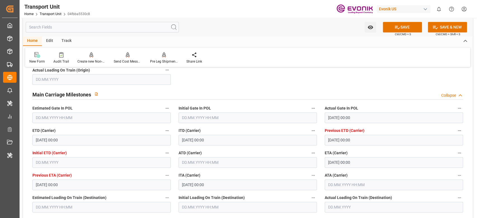
click at [193, 157] on input "text" at bounding box center [248, 162] width 138 height 11
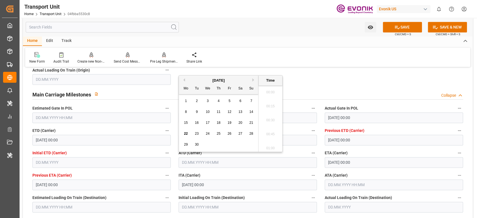
scroll to position [672, 0]
click at [239, 122] on span "20" at bounding box center [240, 123] width 4 height 4
type input "20.09.2025 00:00"
click at [287, 147] on div "ATD (Carrier) 20.09.2025 00:00" at bounding box center [248, 158] width 146 height 22
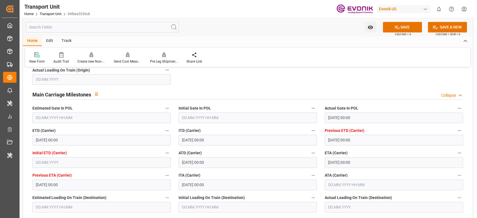
scroll to position [694, 0]
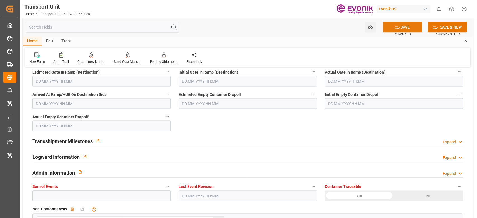
click at [401, 25] on button "SAVE" at bounding box center [402, 27] width 39 height 11
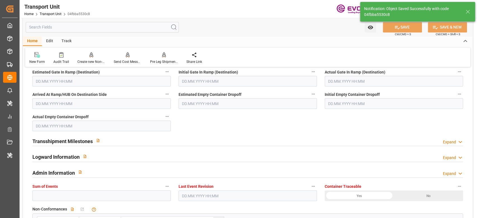
type input "22.09.2025 07:11"
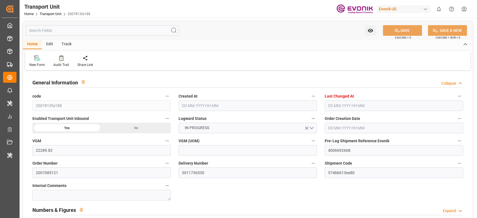
type input "22289.82"
type input "AC Containerline"
type input "AC Containerline GmbH"
type input "USSAV"
type input "GBSOU"
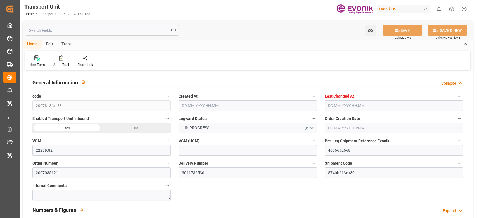
type input "9229843"
type input "18688.3"
type input "[DATE] 12:45"
type input "[DATE] 05:28"
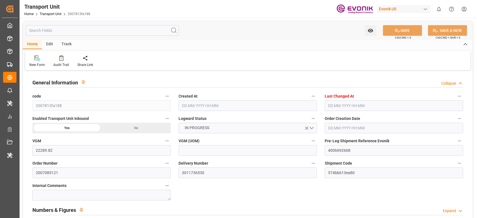
type input "[DATE]"
type input "[DATE] 00:00"
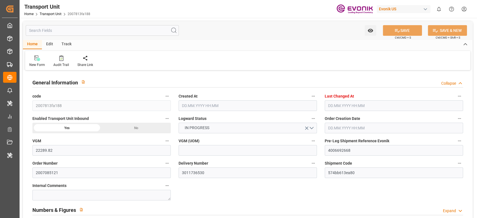
type input "[DATE] 00:00"
type input "[DATE] 17:00"
type input "[DATE]"
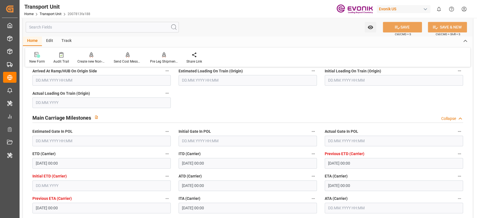
scroll to position [559, 0]
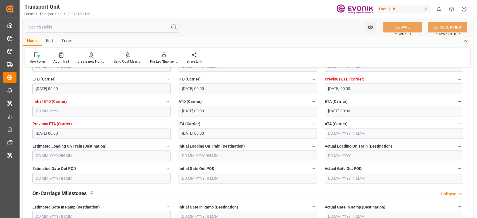
click at [361, 130] on input "text" at bounding box center [394, 133] width 138 height 11
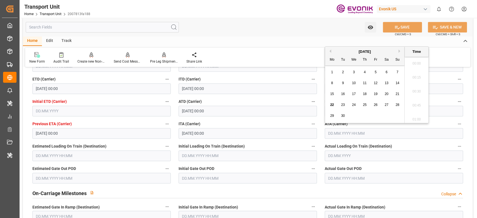
scroll to position [672, 0]
click at [375, 95] on span "19" at bounding box center [376, 94] width 4 height 4
type input "19.09.2025 00:00"
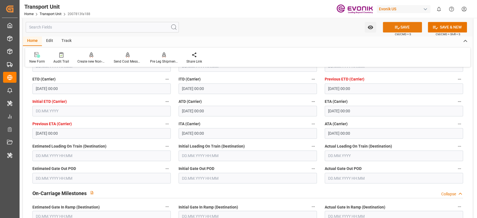
click at [407, 23] on button "SAVE" at bounding box center [402, 27] width 39 height 11
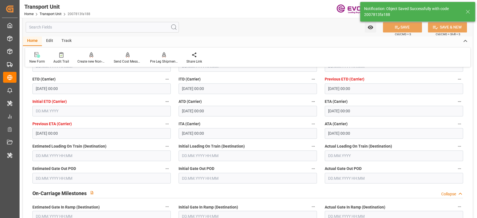
type input "CALIV"
type input "Liverpool"
type input "22.09.2025 07:13"
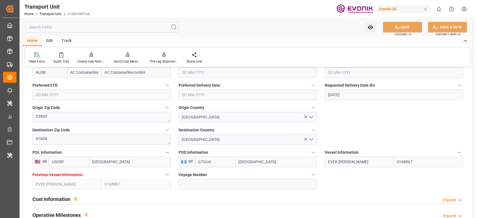
scroll to position [298, 0]
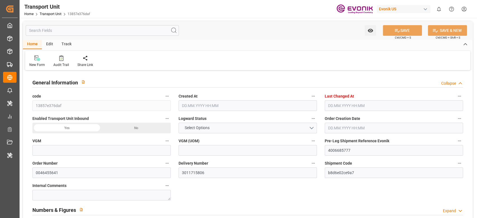
type input "18818"
type input "Evergreen"
type input "Evergreen Marine Corp."
type input "USLAX"
type input "CNSHA"
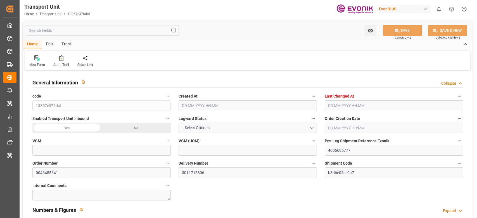
type input "9850587"
type input "USLAX"
type input "CNSHG"
type input "9850587"
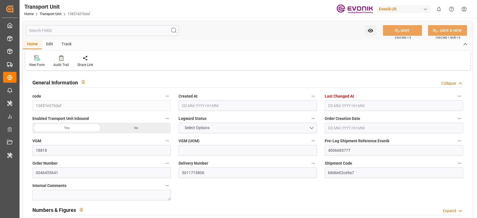
type input "16649.724"
type input "[DATE] 05:09"
type input "[DATE] 21:21"
type input "30.09.2025"
type input "[DATE] 12:00"
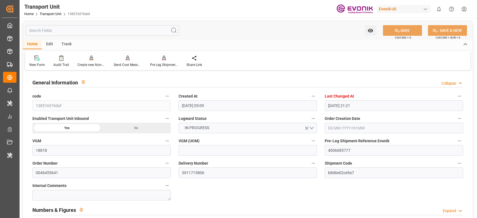
type input "05.08.2025 12:00"
type input "[DATE] 12:00"
type input "18.08.2025 12:00"
type input "[DATE] 00:00"
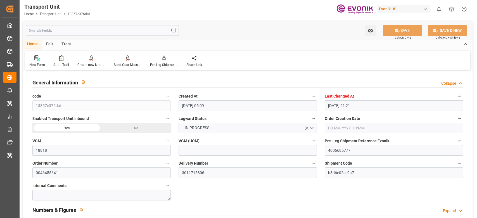
type input "[DATE] 00:00"
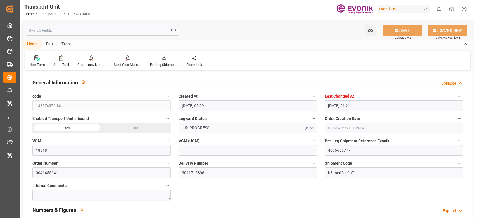
type input "[DATE] 00:00"
type input "[DATE]"
type input "[DATE] 12:00"
type input "[DATE] 00:02"
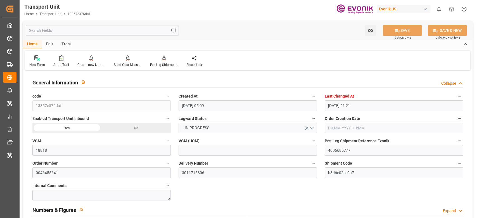
type input "[DATE] 00:01"
type input "[DATE] 04:13"
type input "[DATE] 12:00"
type input "[DATE] 18:44"
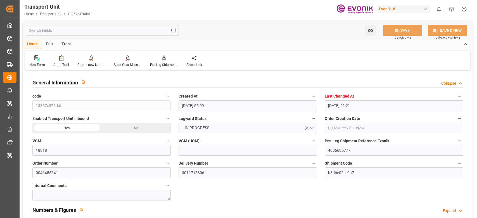
type input "[DATE] 21:08"
type input "[DATE] 23:59"
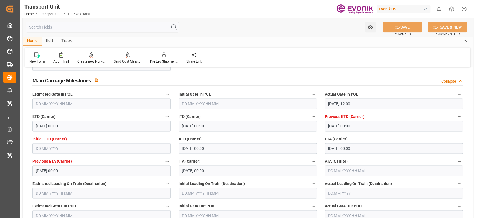
scroll to position [559, 0]
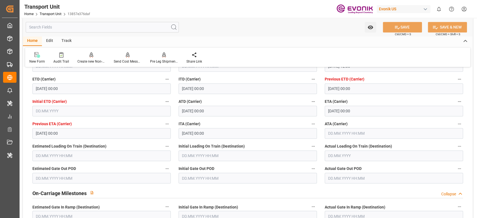
click at [338, 138] on input "text" at bounding box center [394, 133] width 138 height 11
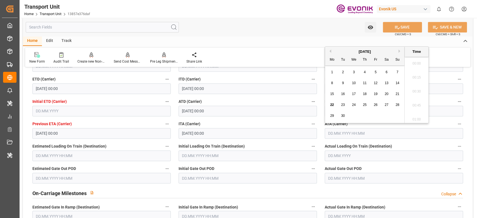
scroll to position [686, 0]
click at [394, 93] on div "21" at bounding box center [397, 94] width 7 height 7
type input "[DATE] 00:00"
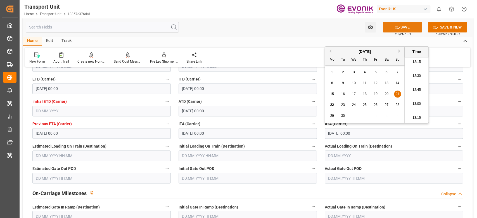
click at [399, 27] on button "SAVE" at bounding box center [402, 27] width 39 height 11
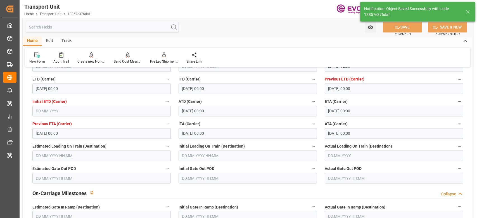
type input "[DATE] 07:18"
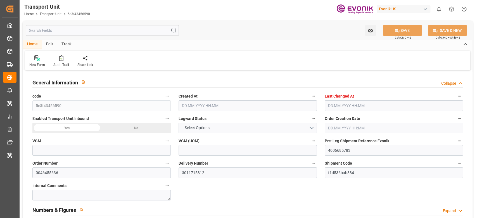
type input "5e3f43456590"
type input "4006685783"
type input "0046455636"
type input "3011715812"
type input "f1d536bab884"
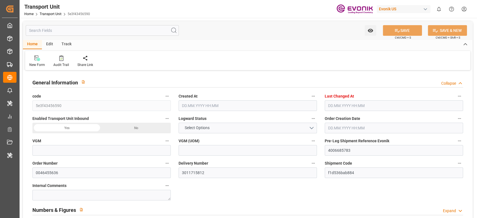
type input "50028877"
type input "EMCU6380158"
type input "UL5197618"
type input "EGLV"
type textarea "60101"
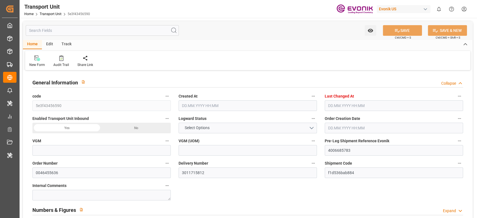
type input "[GEOGRAPHIC_DATA]"
type textarea "00000"
type input "[GEOGRAPHIC_DATA]"
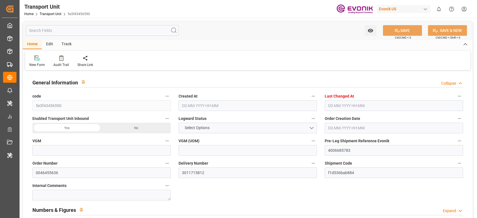
type input "EVER [PERSON_NAME]"
type input "1180-026W"
type input "4006685781"
type input "D2P"
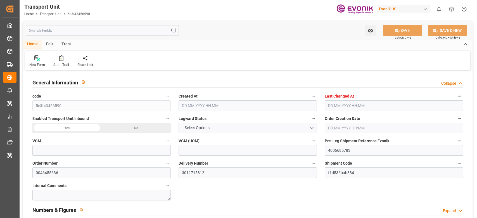
type input "45"
type input "4313"
type input "EVERGREEN SHIPPING AGENCY"
type input "0005300408"
type input "[GEOGRAPHIC_DATA]"
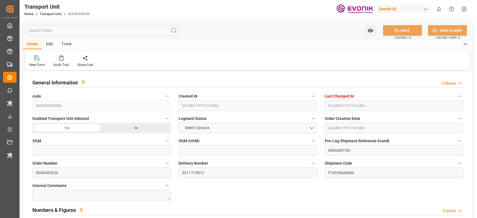
type input "SHANGHAI PT"
type input "[GEOGRAPHIC_DATA]"
type input "US"
type input "TRUCK"
type input "[GEOGRAPHIC_DATA]"
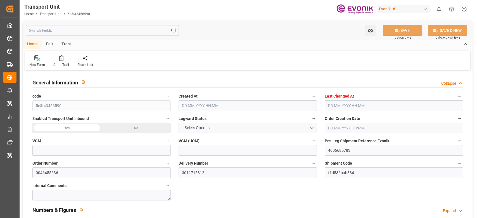
type input "US"
type input "RAIL"
type input "VESSEL"
type input "EVER [PERSON_NAME]"
type input "TRUCK"
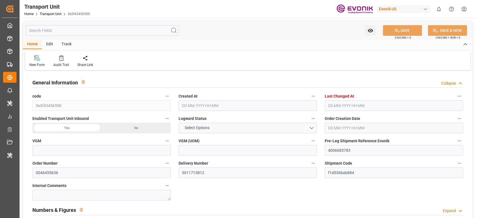
type input "kg"
type input "18814"
type input "Evergreen"
type input "Evergreen Marine Corp."
type input "USLAX"
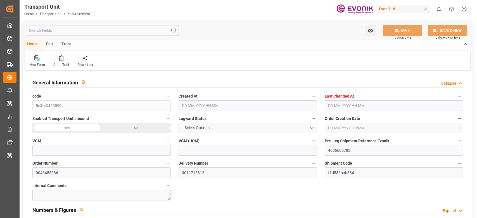
type input "CNSHA"
type input "9850587"
type input "USLAX"
type input "CNSHG"
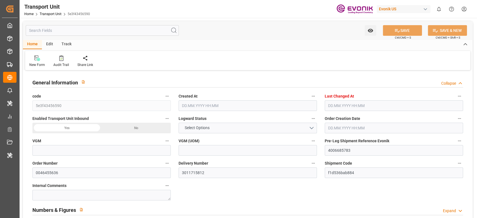
type input "9850587"
type input "16649.724"
type input "[DATE] 05:03"
type input "[DATE] 21:21"
type input "22.09.2025"
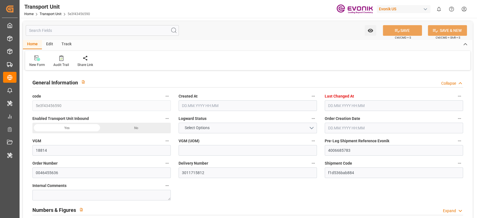
type input "09.08.2025 12:00"
type input "06.08.2025 12:00"
type input "14.08.2025 12:00"
type input "17.08.2025 12:00"
type input "29.08.2025 00:00"
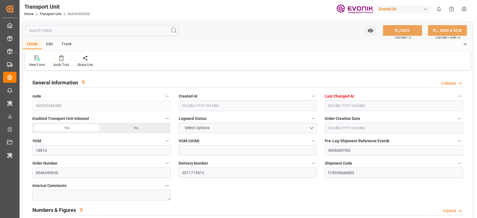
type input "10.08.2025 00:00"
type input "29.08.2025 00:00"
type input "27.08.2025 00:00"
type input "20.09.2025 00:00"
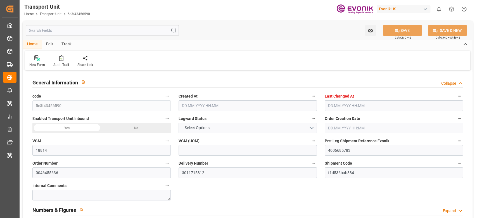
type input "06.09.2025 00:00"
type input "15.08.2025 00:00"
type input "29.08.2025"
type input "14.08.2025 12:00"
type input "29.08.2025 00:02"
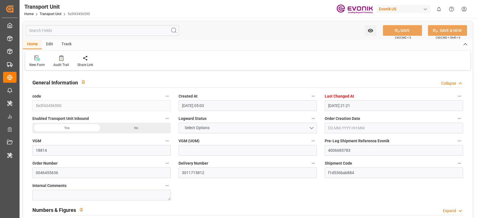
type input "28.08.2025 00:02"
type input "27.08.2025 00:01"
type input "29.08.2025 00:01"
type input "29.08.2025 04:13"
type input "21.09.2025 12:00"
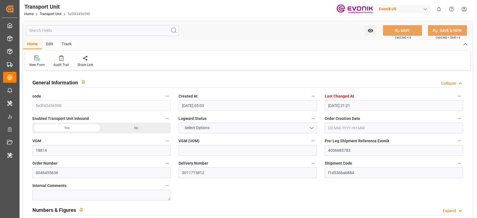
type input "21.09.2025 18:44"
type input "21.09.2025 21:08"
type input "21.09.2025 23:59"
type input "25.09.2025 23:59"
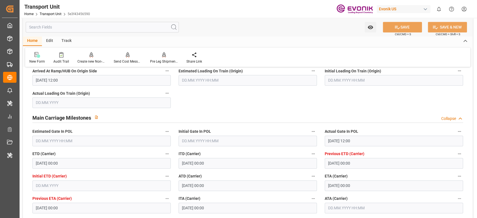
scroll to position [522, 0]
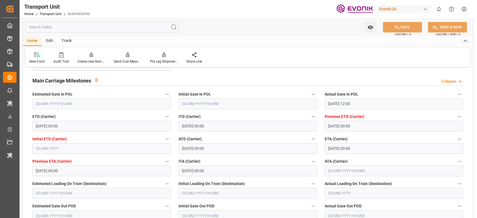
click at [349, 170] on input "text" at bounding box center [394, 170] width 138 height 11
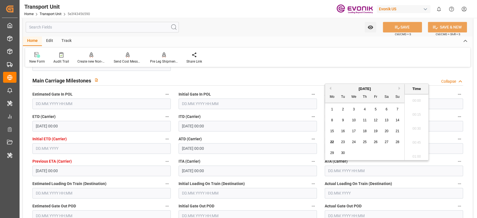
scroll to position [686, 0]
click at [401, 131] on div "21" at bounding box center [397, 131] width 7 height 7
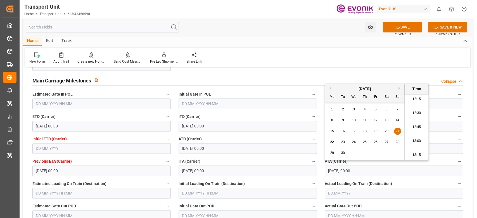
type input "21.09.2025 00:00"
click at [396, 133] on span "21" at bounding box center [397, 131] width 4 height 4
click at [399, 28] on button "SAVE" at bounding box center [402, 27] width 39 height 11
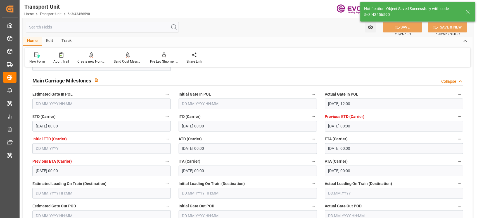
type input "22.09.2025 07:18"
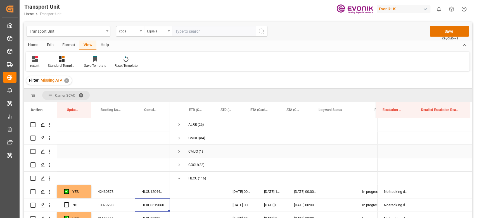
scroll to position [0, 44]
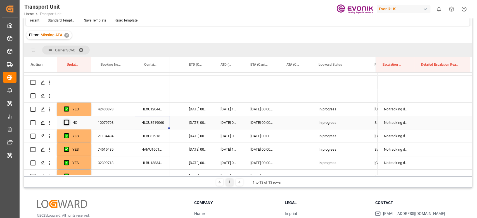
click at [67, 121] on span "Press SPACE to select this row." at bounding box center [66, 122] width 5 height 5
click at [68, 120] on input "Press SPACE to select this row." at bounding box center [68, 120] width 0 height 0
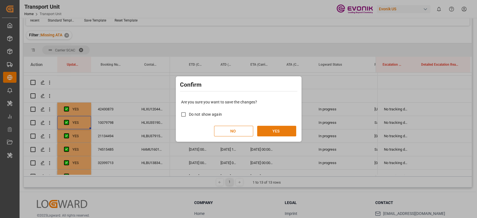
click at [268, 129] on button "YES" at bounding box center [276, 131] width 39 height 11
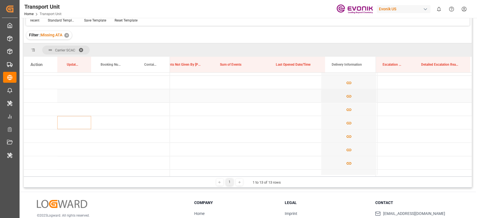
scroll to position [0, 528]
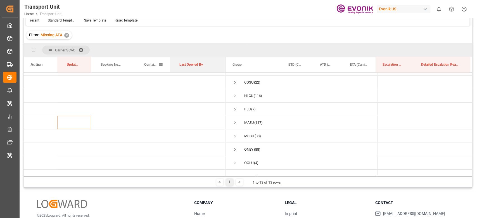
drag, startPoint x: 283, startPoint y: 65, endPoint x: 156, endPoint y: 70, distance: 127.3
click at [226, 61] on div "Action Update Last Opened Booking Number Container Number" at bounding box center [125, 65] width 202 height 16
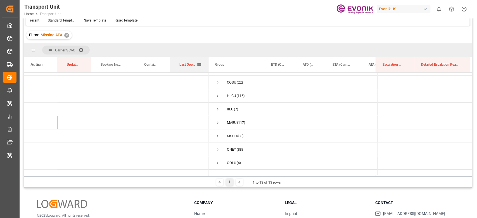
drag, startPoint x: 225, startPoint y: 61, endPoint x: 206, endPoint y: 61, distance: 19.0
click at [207, 61] on div at bounding box center [208, 65] width 2 height 16
click at [215, 89] on span "Press SPACE to select this row." at bounding box center [216, 95] width 5 height 13
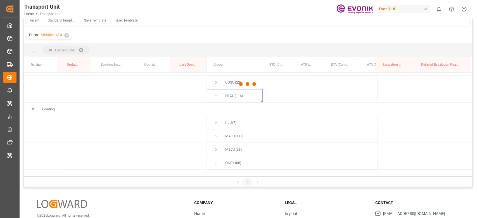
click at [217, 95] on div at bounding box center [248, 84] width 448 height 215
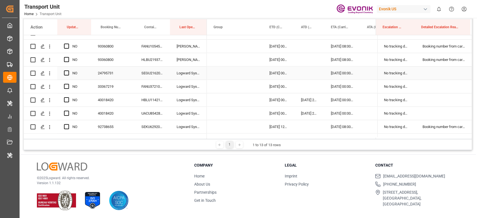
click at [69, 73] on div "Press SPACE to select this row." at bounding box center [68, 73] width 8 height 13
click at [68, 72] on span "Press SPACE to select this row." at bounding box center [66, 72] width 5 height 5
click at [68, 70] on input "Press SPACE to select this row." at bounding box center [68, 70] width 0 height 0
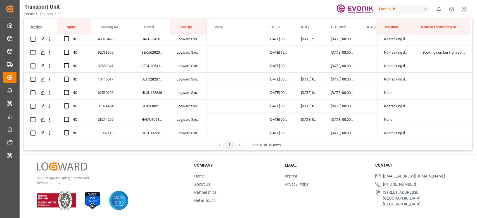
drag, startPoint x: 91, startPoint y: 79, endPoint x: 91, endPoint y: 88, distance: 9.3
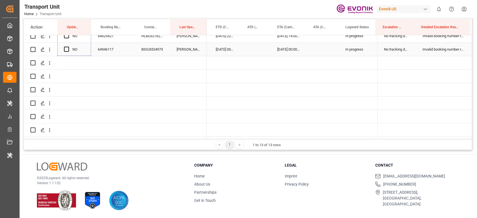
drag, startPoint x: 90, startPoint y: 92, endPoint x: 92, endPoint y: 51, distance: 41.1
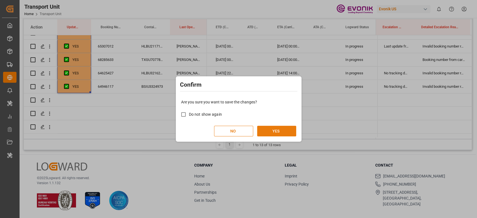
click at [279, 131] on button "YES" at bounding box center [276, 131] width 39 height 11
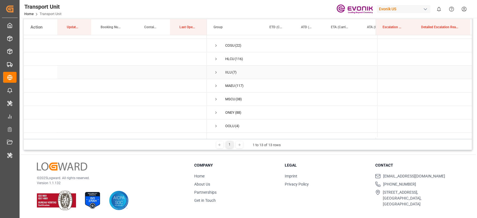
click at [214, 75] on span "Press SPACE to select this row." at bounding box center [216, 72] width 5 height 13
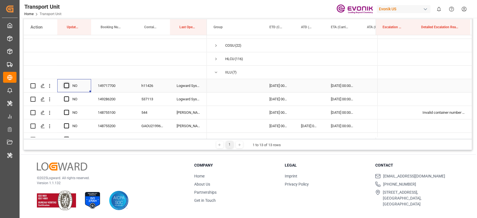
click at [65, 84] on span "Press SPACE to select this row." at bounding box center [66, 85] width 5 height 5
click at [68, 83] on input "Press SPACE to select this row." at bounding box center [68, 83] width 0 height 0
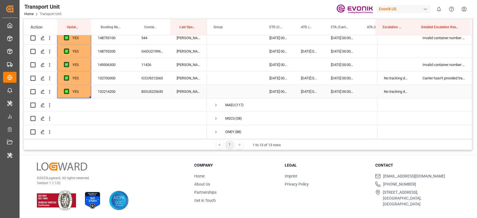
scroll to position [37, 0]
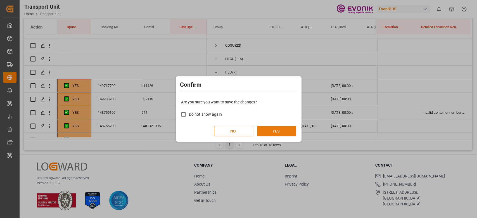
click at [265, 134] on button "YES" at bounding box center [276, 131] width 39 height 11
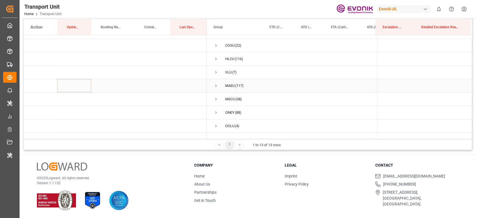
click at [214, 86] on span "Press SPACE to select this row." at bounding box center [216, 85] width 5 height 5
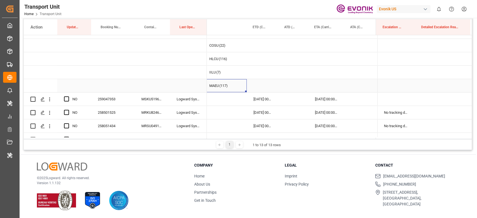
scroll to position [0, 18]
click at [67, 97] on span "Press SPACE to select this row." at bounding box center [66, 98] width 5 height 5
click at [68, 96] on input "Press SPACE to select this row." at bounding box center [68, 96] width 0 height 0
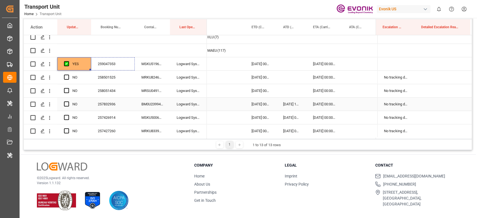
scroll to position [74, 0]
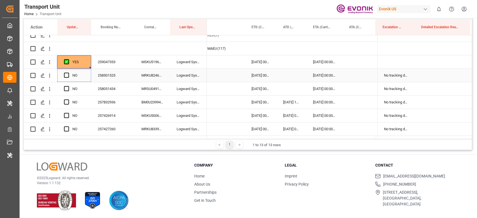
drag, startPoint x: 90, startPoint y: 104, endPoint x: 84, endPoint y: 79, distance: 25.8
click at [156, 86] on div "MRSU0491451" at bounding box center [152, 88] width 35 height 13
click at [91, 77] on div "258501525" at bounding box center [113, 75] width 44 height 13
click at [89, 77] on div "YES" at bounding box center [74, 75] width 34 height 13
click at [91, 80] on div "258501525" at bounding box center [113, 75] width 44 height 13
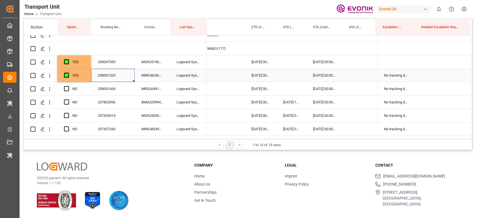
click at [89, 79] on div "YES" at bounding box center [74, 75] width 34 height 13
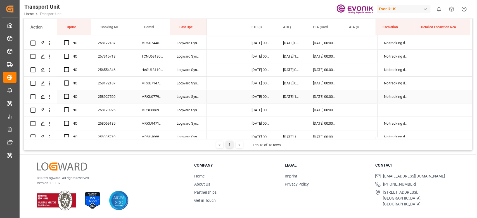
scroll to position [297, 0]
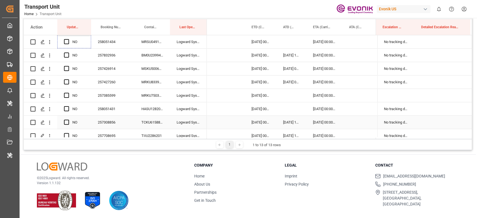
drag, startPoint x: 91, startPoint y: 84, endPoint x: 91, endPoint y: 93, distance: 8.4
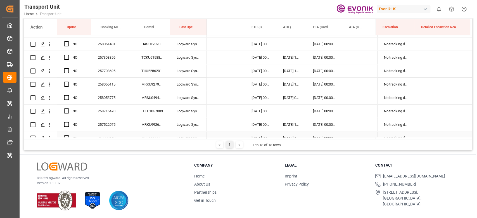
scroll to position [223, 0]
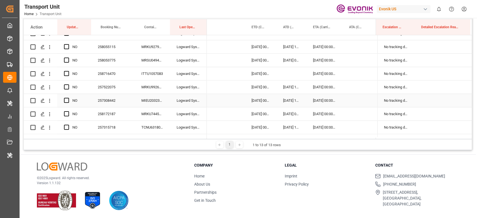
drag, startPoint x: 89, startPoint y: 93, endPoint x: 91, endPoint y: 103, distance: 9.6
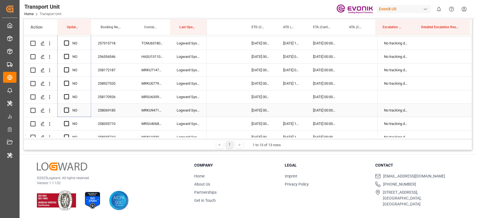
scroll to position [297, 0]
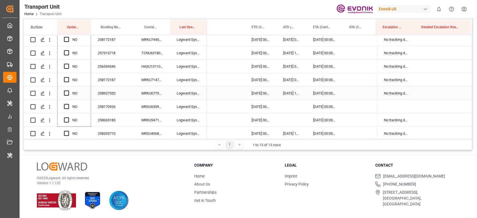
drag, startPoint x: 89, startPoint y: 70, endPoint x: 89, endPoint y: 87, distance: 17.3
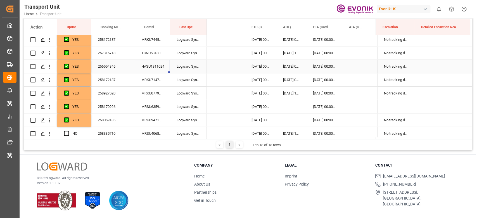
click at [151, 68] on div "HASU1311024" at bounding box center [152, 66] width 35 height 13
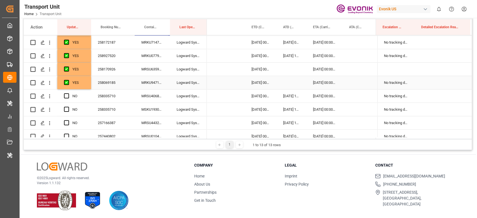
click at [87, 84] on div "YES" at bounding box center [74, 82] width 34 height 13
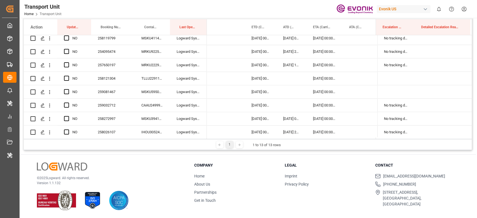
scroll to position [596, 0]
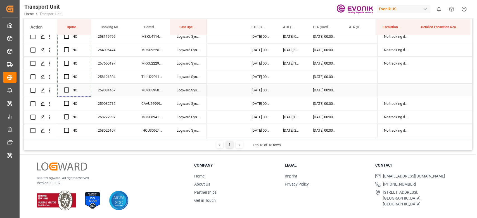
drag, startPoint x: 91, startPoint y: 87, endPoint x: 84, endPoint y: 94, distance: 8.9
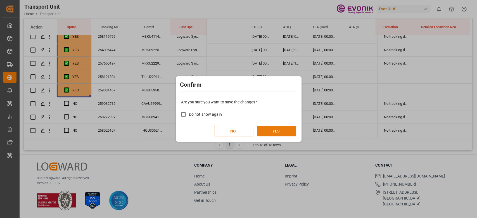
click at [266, 129] on button "YES" at bounding box center [276, 131] width 39 height 11
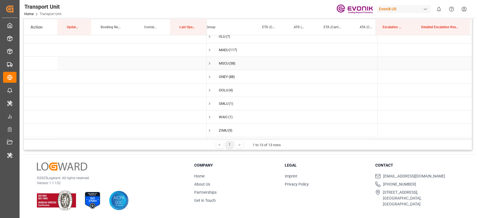
scroll to position [0, 3]
click at [214, 50] on span "Press SPACE to select this row." at bounding box center [213, 50] width 5 height 5
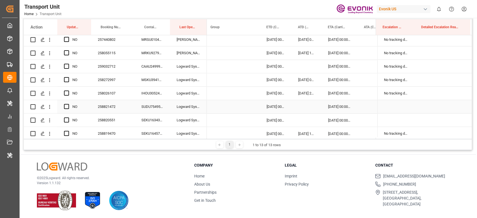
scroll to position [596, 0]
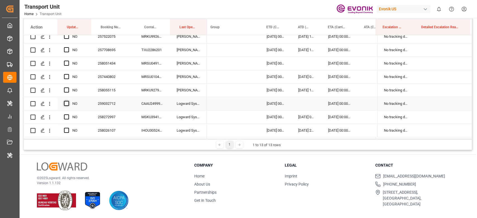
click at [65, 101] on span "Press SPACE to select this row." at bounding box center [66, 103] width 5 height 5
click at [68, 101] on input "Press SPACE to select this row." at bounding box center [68, 101] width 0 height 0
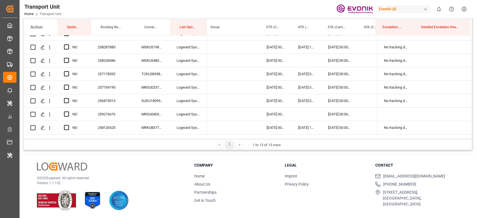
scroll to position [1602, 0]
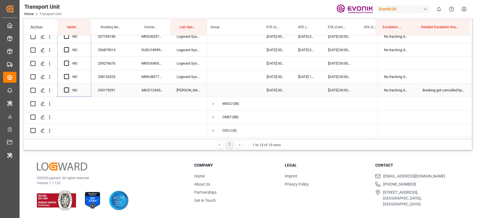
drag, startPoint x: 90, startPoint y: 110, endPoint x: 85, endPoint y: 92, distance: 18.2
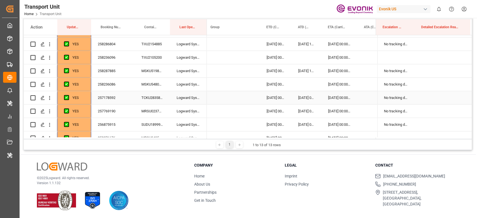
scroll to position [1453, 0]
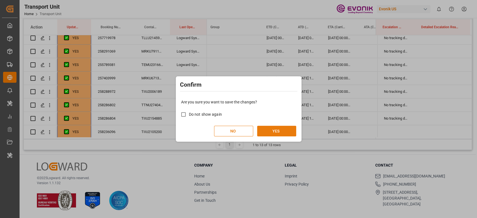
click at [276, 129] on button "YES" at bounding box center [276, 131] width 39 height 11
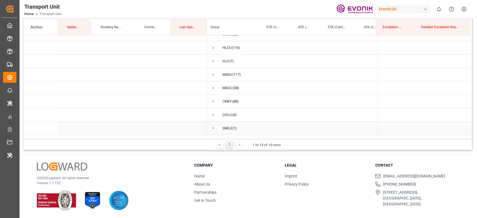
scroll to position [37, 0]
click at [212, 84] on span "Press SPACE to select this row." at bounding box center [213, 85] width 5 height 5
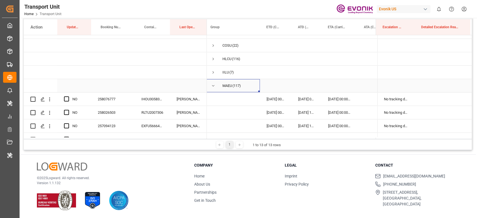
click at [212, 84] on span "Press SPACE to select this row." at bounding box center [213, 85] width 5 height 5
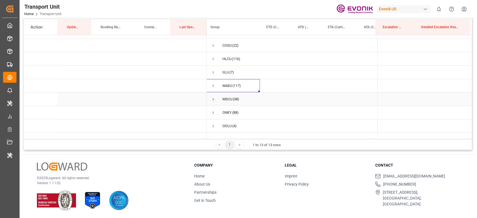
click at [213, 99] on span "Press SPACE to select this row." at bounding box center [213, 99] width 5 height 5
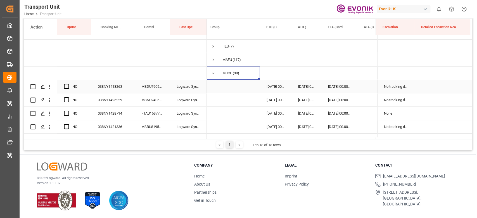
scroll to position [74, 0]
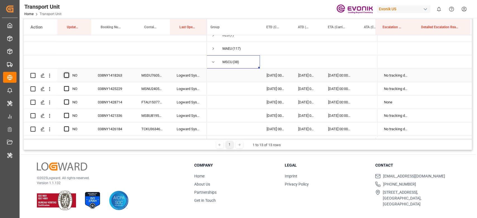
click at [67, 75] on span "Press SPACE to select this row." at bounding box center [66, 75] width 5 height 5
click at [68, 73] on input "Press SPACE to select this row." at bounding box center [68, 73] width 0 height 0
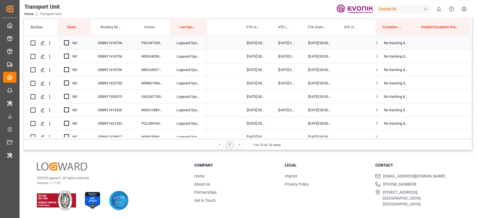
scroll to position [260, 0]
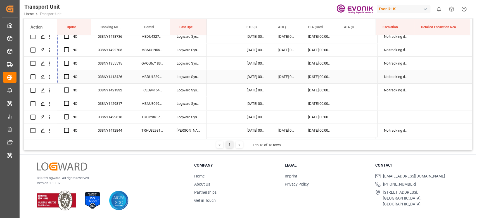
drag, startPoint x: 89, startPoint y: 81, endPoint x: 93, endPoint y: 79, distance: 4.0
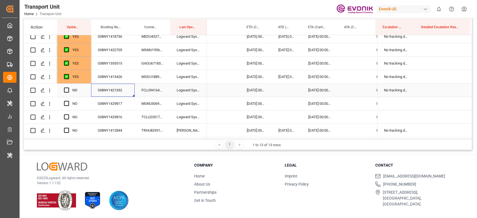
click at [125, 84] on div "038NY1421332" at bounding box center [113, 90] width 44 height 13
drag, startPoint x: 51, startPoint y: 90, endPoint x: 60, endPoint y: 93, distance: 9.9
click at [51, 89] on icon "open menu" at bounding box center [50, 90] width 6 height 6
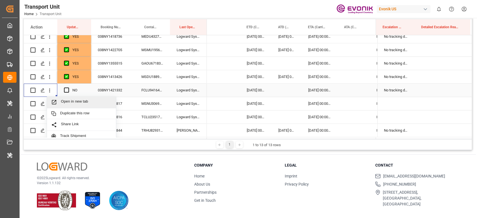
click at [72, 101] on span "Open in new tab" at bounding box center [86, 102] width 51 height 6
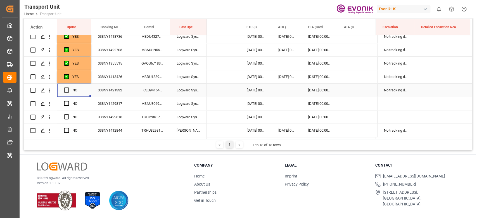
click at [70, 88] on div "Press SPACE to select this row." at bounding box center [68, 90] width 8 height 13
click at [67, 91] on span "Press SPACE to select this row." at bounding box center [66, 89] width 5 height 5
click at [68, 87] on input "Press SPACE to select this row." at bounding box center [68, 87] width 0 height 0
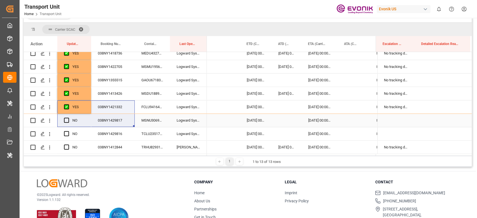
scroll to position [99, 0]
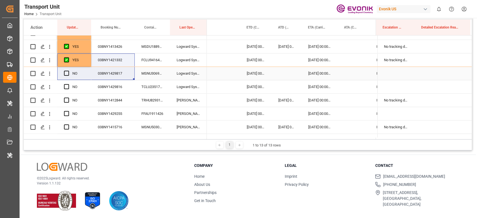
drag, startPoint x: 89, startPoint y: 95, endPoint x: 92, endPoint y: 106, distance: 11.4
click at [92, 106] on div "YES" at bounding box center [115, 87] width 183 height 684
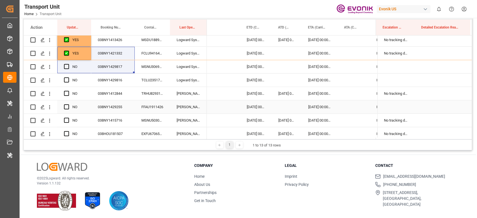
click at [83, 56] on div "YES" at bounding box center [78, 53] width 12 height 13
click at [87, 57] on div "YES" at bounding box center [74, 53] width 34 height 13
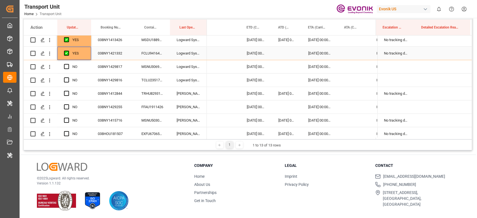
click at [89, 59] on div "YES" at bounding box center [74, 53] width 34 height 13
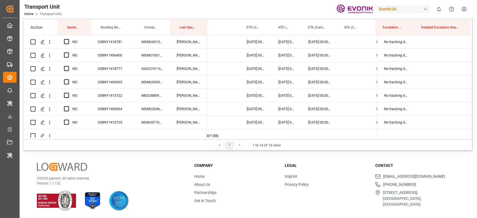
scroll to position [558, 0]
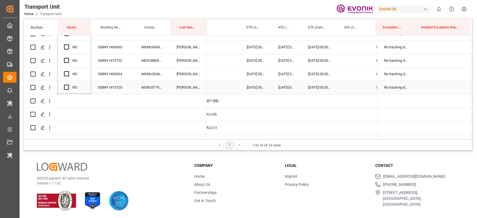
drag, startPoint x: 90, startPoint y: 59, endPoint x: 86, endPoint y: 88, distance: 29.7
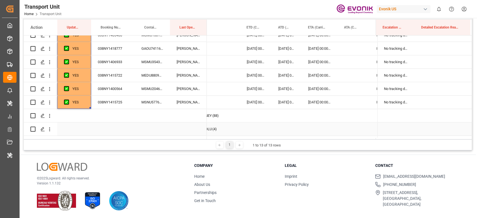
scroll to position [521, 0]
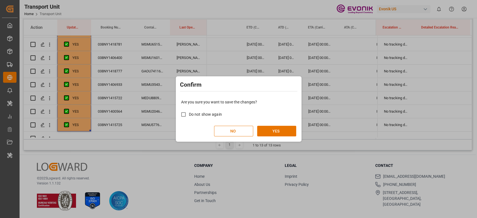
click at [270, 124] on div "Are you sure you want to save the changes? Do not show again NO YES" at bounding box center [238, 117] width 123 height 45
click at [271, 126] on button "YES" at bounding box center [276, 131] width 39 height 11
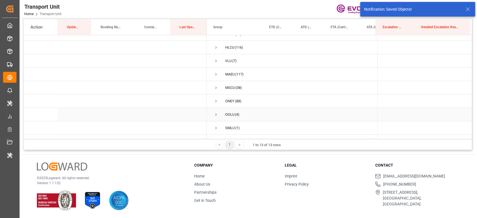
scroll to position [37, 0]
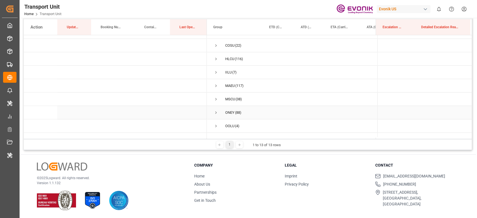
click at [218, 112] on span "Press SPACE to select this row." at bounding box center [216, 112] width 5 height 5
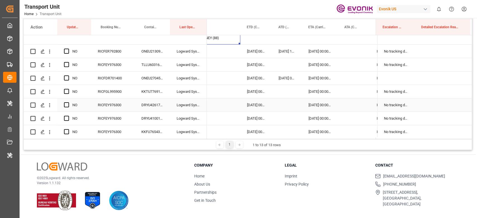
scroll to position [0, 23]
click at [66, 52] on span "Press SPACE to select this row." at bounding box center [66, 51] width 5 height 5
click at [68, 49] on input "Press SPACE to select this row." at bounding box center [68, 49] width 0 height 0
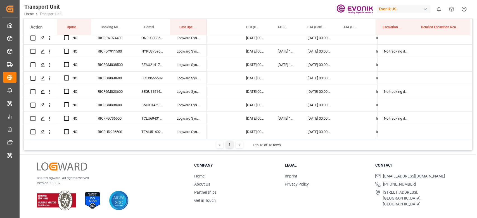
scroll to position [1254, 0]
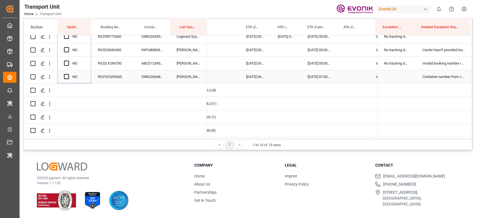
drag, startPoint x: 90, startPoint y: 57, endPoint x: 83, endPoint y: 77, distance: 20.8
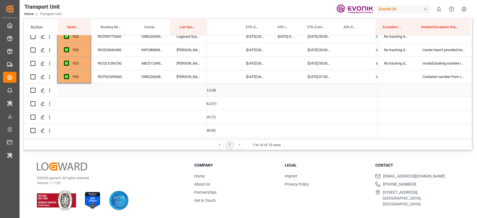
scroll to position [1217, 0]
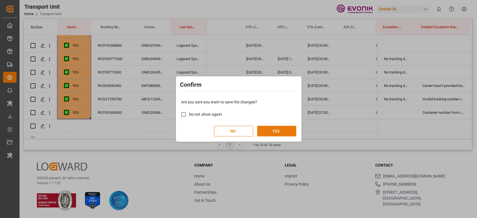
click at [286, 131] on button "YES" at bounding box center [276, 131] width 39 height 11
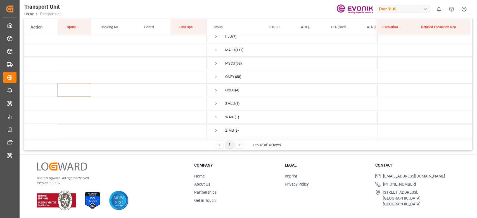
scroll to position [0, 0]
click at [222, 85] on span "OOLU (4)" at bounding box center [235, 90] width 42 height 13
click at [220, 90] on span "OOLU (4)" at bounding box center [235, 90] width 42 height 13
click at [215, 89] on span "Press SPACE to select this row." at bounding box center [216, 90] width 5 height 5
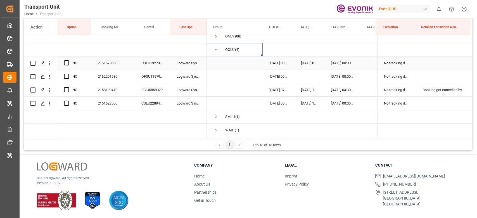
scroll to position [127, 0]
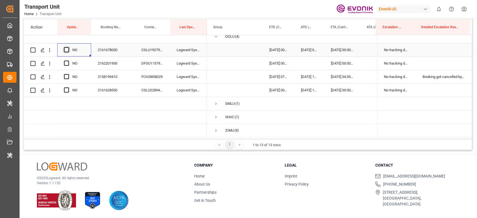
click at [64, 47] on span "Press SPACE to select this row." at bounding box center [66, 49] width 5 height 5
click at [68, 47] on input "Press SPACE to select this row." at bounding box center [68, 47] width 0 height 0
click at [65, 53] on div "Press SPACE to select this row." at bounding box center [68, 50] width 8 height 13
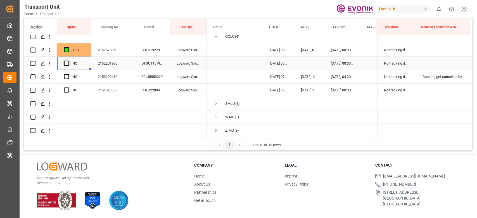
click at [65, 61] on span "Press SPACE to select this row." at bounding box center [66, 63] width 5 height 5
click at [68, 61] on input "Press SPACE to select this row." at bounding box center [68, 61] width 0 height 0
click at [65, 70] on div "Press SPACE to select this row." at bounding box center [68, 76] width 8 height 13
click at [65, 74] on span "Press SPACE to select this row." at bounding box center [66, 76] width 5 height 5
click at [68, 74] on input "Press SPACE to select this row." at bounding box center [68, 74] width 0 height 0
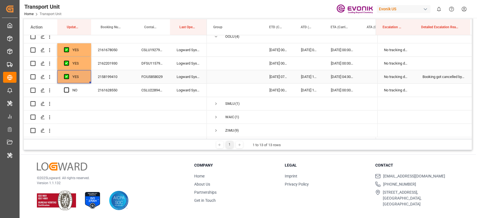
click at [65, 82] on div "Press SPACE to select this row." at bounding box center [68, 76] width 8 height 13
click at [65, 87] on span "Press SPACE to select this row." at bounding box center [66, 89] width 5 height 5
click at [68, 87] on input "Press SPACE to select this row." at bounding box center [68, 87] width 0 height 0
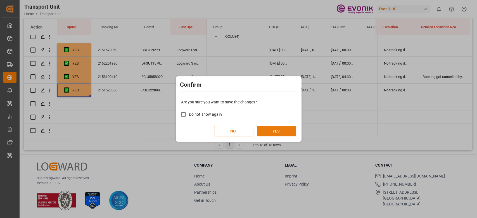
click at [263, 126] on button "YES" at bounding box center [276, 131] width 39 height 11
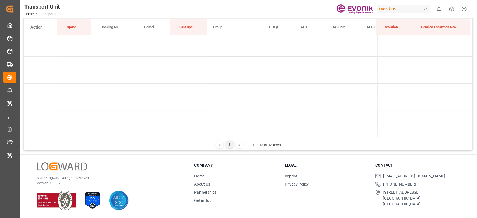
scroll to position [74, 0]
click at [215, 103] on span "Press SPACE to select this row." at bounding box center [216, 103] width 5 height 5
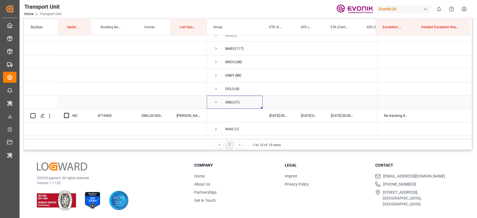
scroll to position [87, 0]
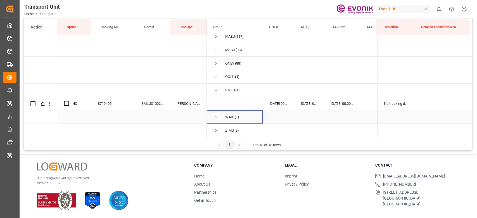
click at [214, 115] on span "Press SPACE to select this row." at bounding box center [216, 117] width 5 height 5
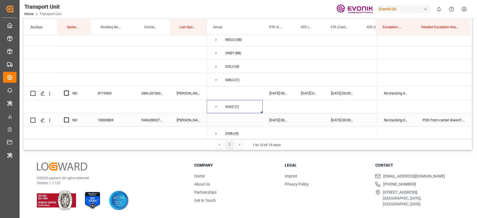
scroll to position [101, 0]
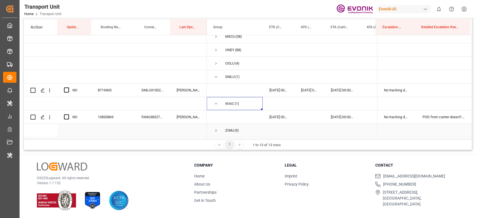
click at [214, 128] on span "Press SPACE to select this row." at bounding box center [216, 130] width 5 height 5
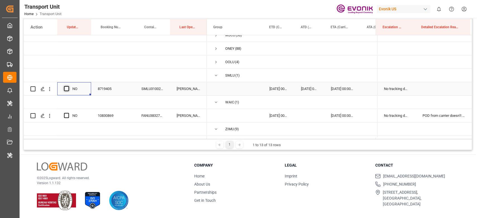
click at [66, 86] on span "Press SPACE to select this row." at bounding box center [66, 88] width 5 height 5
click at [68, 86] on input "Press SPACE to select this row." at bounding box center [68, 86] width 0 height 0
click at [68, 114] on span "Press SPACE to select this row." at bounding box center [66, 115] width 5 height 5
click at [68, 113] on input "Press SPACE to select this row." at bounding box center [68, 113] width 0 height 0
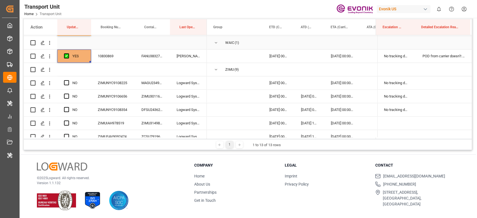
scroll to position [175, 0]
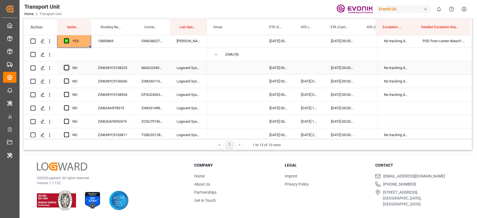
click at [67, 66] on span "Press SPACE to select this row." at bounding box center [66, 67] width 5 height 5
click at [68, 65] on input "Press SPACE to select this row." at bounding box center [68, 65] width 0 height 0
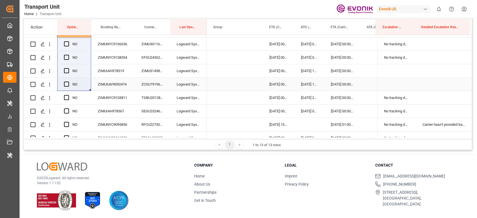
scroll to position [221, 0]
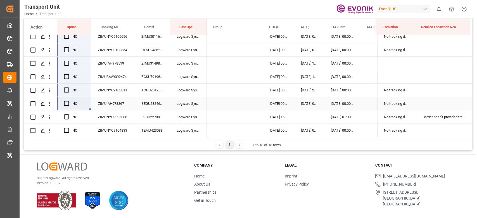
drag, startPoint x: 89, startPoint y: 72, endPoint x: 83, endPoint y: 104, distance: 32.2
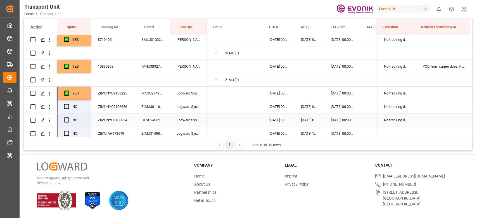
scroll to position [147, 0]
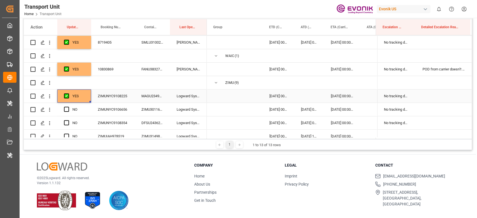
click at [83, 92] on div "YES" at bounding box center [78, 96] width 12 height 13
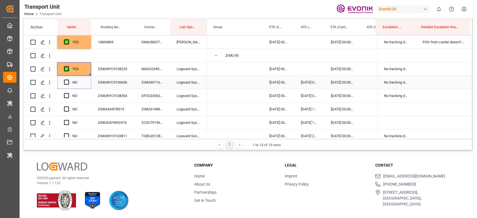
scroll to position [221, 0]
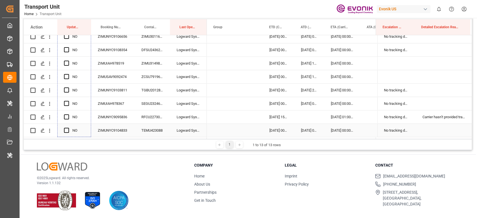
drag, startPoint x: 90, startPoint y: 101, endPoint x: 80, endPoint y: 133, distance: 33.4
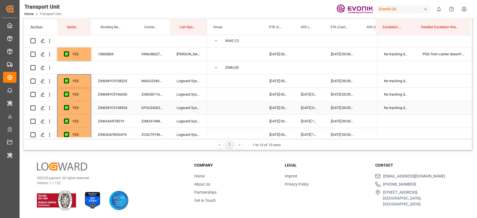
scroll to position [72, 0]
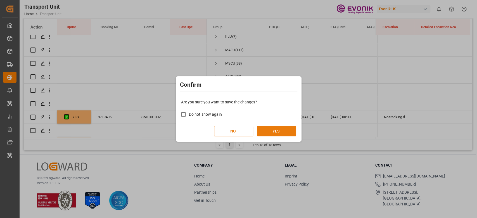
click at [273, 133] on button "YES" at bounding box center [276, 131] width 39 height 11
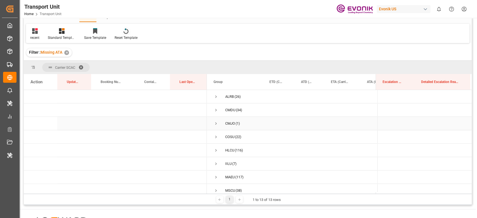
scroll to position [0, 0]
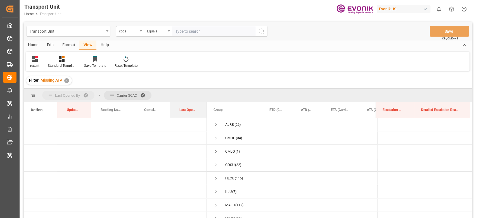
drag, startPoint x: 184, startPoint y: 104, endPoint x: 80, endPoint y: 94, distance: 104.5
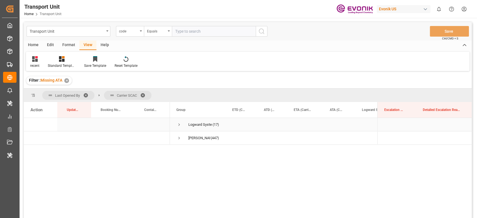
click at [182, 119] on span "Logward System (17)" at bounding box center [198, 124] width 42 height 13
click at [178, 122] on span "Press SPACE to select this row." at bounding box center [179, 124] width 5 height 5
click at [67, 46] on div "Format" at bounding box center [68, 46] width 21 height 10
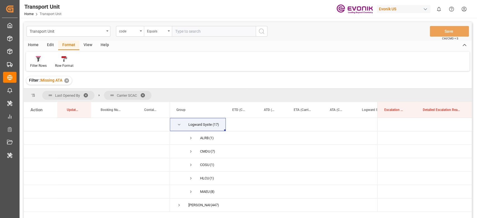
click at [43, 61] on div at bounding box center [38, 59] width 16 height 6
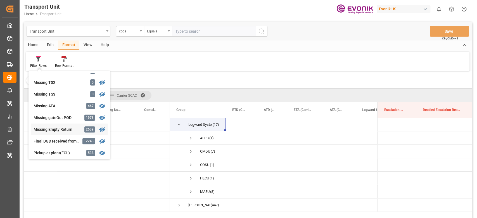
scroll to position [114, 0]
click at [401, 6] on div "Evonik US" at bounding box center [404, 9] width 54 height 8
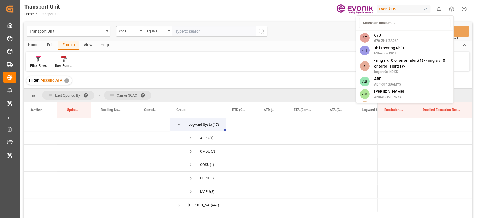
click at [396, 21] on input at bounding box center [404, 23] width 91 height 10
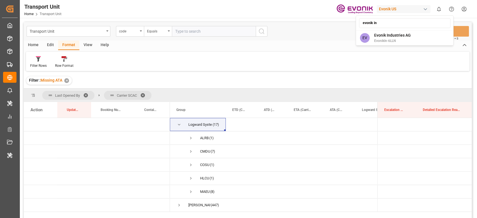
type input "evonik ind"
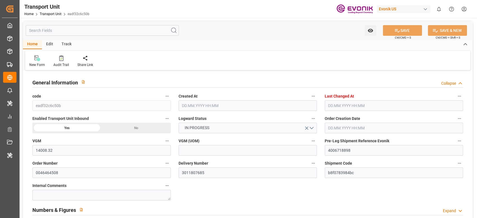
type input "14008.32"
type input "MSC"
type input "Mediterranean Shipping Company"
type input "USSAV"
type input "CNTXG"
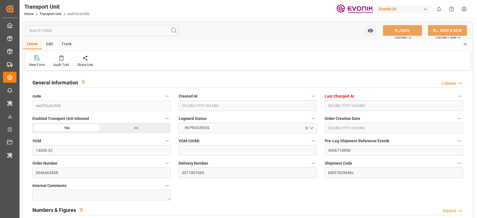
type input "10378.32"
type input "[DATE] 04:49"
type input "[DATE] 03:52"
type input "[DATE]"
type input "[DATE] 00:00"
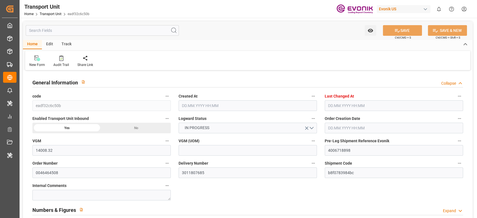
type input "[DATE] 00:00"
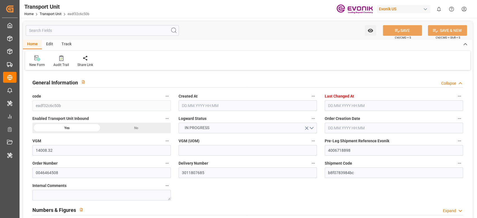
type input "[DATE] 12:00"
type input "[DATE]"
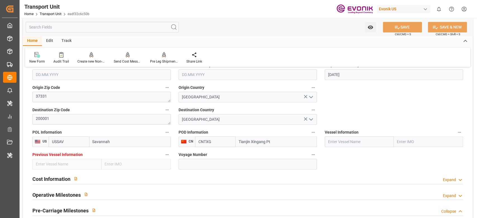
scroll to position [298, 0]
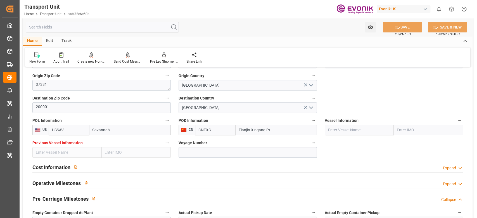
click at [350, 132] on input "text" at bounding box center [359, 130] width 69 height 11
paste input "ZIM SAMMY OFER"
type input "ZIM SAMMY OFER"
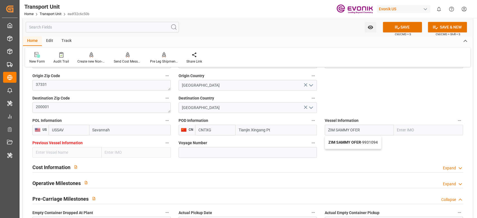
click at [351, 141] on b "ZIM SAMMY OFER" at bounding box center [344, 142] width 33 height 4
type input "9931094"
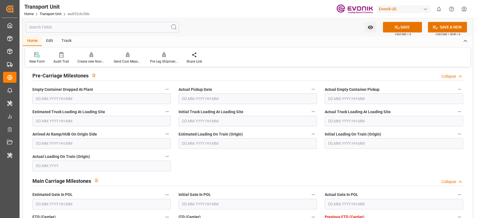
scroll to position [410, 0]
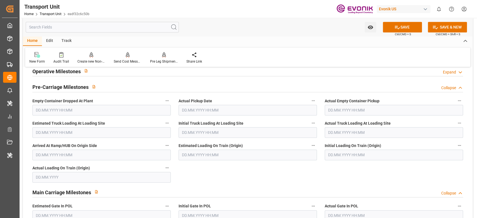
type input "ZIM SAMMY OFER"
click at [334, 103] on span "Actual Empty Container Pickup" at bounding box center [352, 101] width 55 height 6
click at [456, 103] on button "Actual Empty Container Pickup" at bounding box center [459, 100] width 7 height 7
click at [338, 110] on div at bounding box center [238, 109] width 477 height 218
click at [338, 110] on div "Description Audits Tracking Details" at bounding box center [238, 109] width 477 height 218
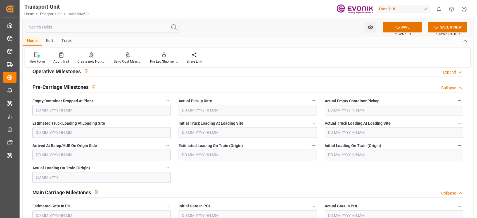
click at [338, 110] on input "text" at bounding box center [394, 110] width 138 height 11
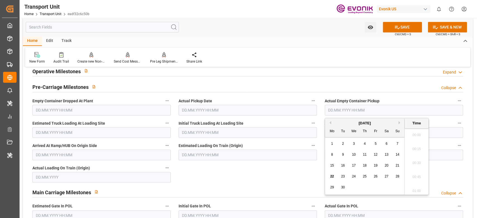
scroll to position [686, 0]
click at [343, 153] on span "9" at bounding box center [343, 155] width 2 height 4
type input "09.09.2025 00:00"
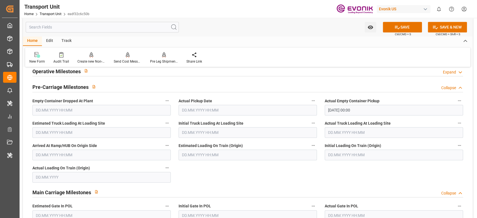
scroll to position [447, 0]
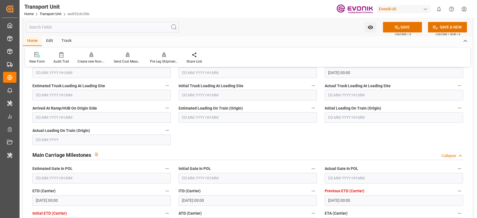
click at [352, 182] on input "text" at bounding box center [394, 178] width 138 height 11
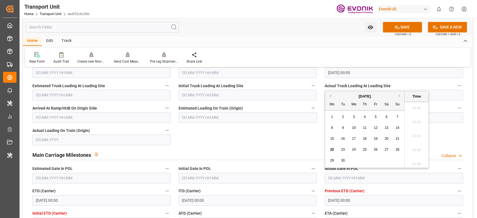
scroll to position [686, 0]
click at [373, 128] on div "12" at bounding box center [375, 128] width 7 height 7
type input "12.09.2025 00:00"
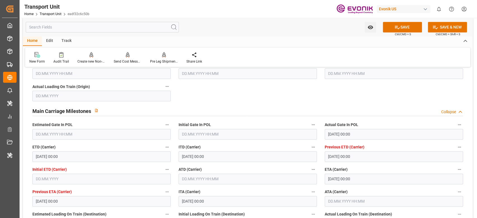
scroll to position [522, 0]
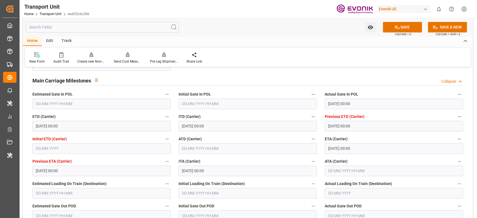
click at [190, 145] on input "text" at bounding box center [248, 148] width 138 height 11
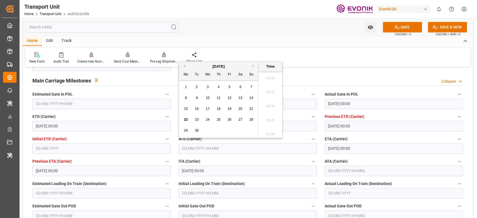
scroll to position [686, 0]
click at [222, 107] on div "18" at bounding box center [218, 109] width 7 height 7
type input "[DATE] 00:00"
click at [347, 158] on label "ATA (Carrier)" at bounding box center [394, 162] width 138 height 8
click at [456, 158] on button "ATA (Carrier)" at bounding box center [459, 161] width 7 height 7
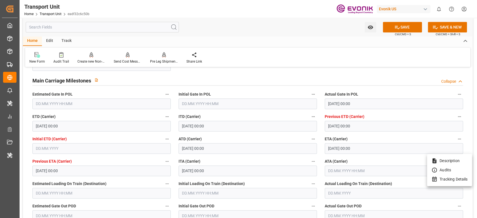
click at [238, 155] on div at bounding box center [238, 109] width 477 height 218
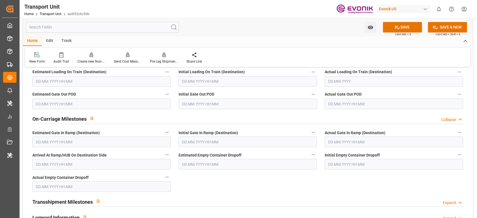
scroll to position [708, 0]
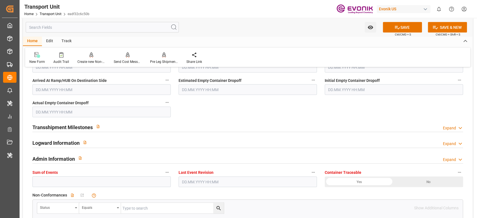
click at [120, 130] on div "Transshipment Milestones Expand" at bounding box center [247, 126] width 431 height 11
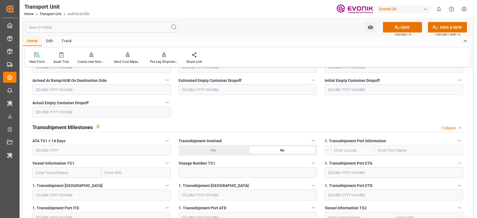
click at [211, 145] on div "Yes" at bounding box center [213, 150] width 69 height 11
click at [401, 149] on input "text" at bounding box center [419, 150] width 88 height 11
paste input "Busan"
type input "Busan"
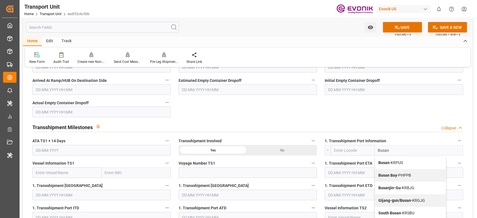
click at [392, 160] on span "Busan - KRPUS" at bounding box center [390, 162] width 25 height 4
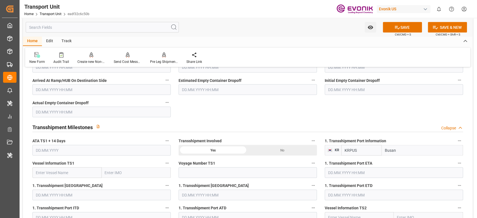
type input "KRPUS"
type input "Busan"
click at [59, 172] on input "text" at bounding box center [66, 172] width 69 height 11
paste input "MSC ALDI III HV540R"
click at [65, 170] on input "MSC ALDI III HV540R" at bounding box center [66, 172] width 69 height 11
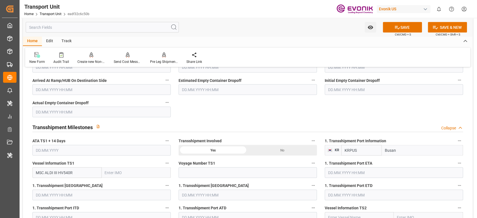
click at [66, 170] on input "MSC ALDI III HV540R" at bounding box center [66, 172] width 69 height 11
click at [59, 181] on div "MSC ALDI III - 9341122" at bounding box center [55, 185] width 45 height 13
type input "MSC ALDI III"
type input "9341122"
type input "MSC ALDI III"
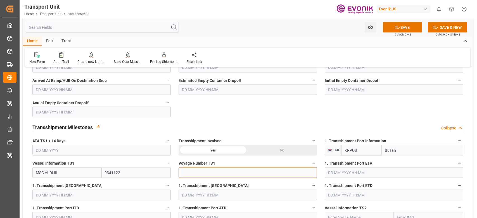
click at [198, 174] on input at bounding box center [248, 172] width 138 height 11
paste input "HV540R"
type input "HV540R"
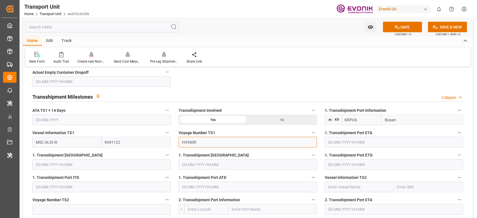
scroll to position [745, 0]
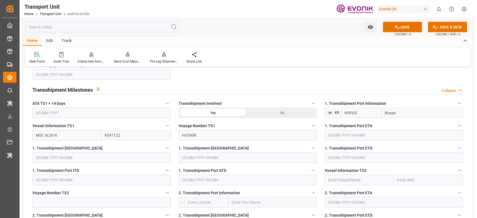
click at [364, 125] on span "1. Transshipment Port ETA" at bounding box center [349, 126] width 48 height 6
click at [456, 125] on button "1. Transshipment Port ETA" at bounding box center [459, 125] width 7 height 7
click at [363, 129] on div at bounding box center [238, 109] width 477 height 218
click at [362, 131] on body "Created by potrace 1.15, written by Peter Selinger 2001-2017 Created by potrace…" at bounding box center [238, 109] width 477 height 218
click at [362, 131] on input "text" at bounding box center [394, 135] width 138 height 11
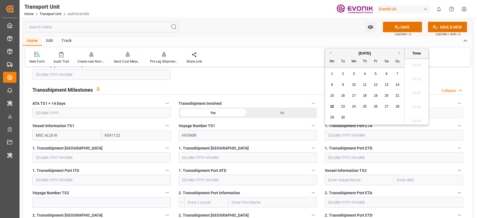
scroll to position [686, 0]
click at [400, 51] on button "Next Month" at bounding box center [400, 52] width 3 height 3
click at [363, 94] on span "16" at bounding box center [365, 96] width 4 height 4
type input "[DATE] 00:00"
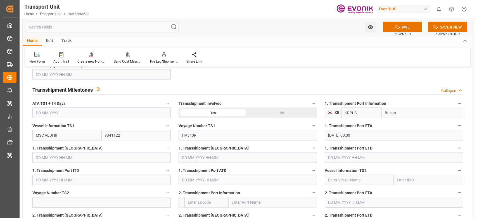
drag, startPoint x: 363, startPoint y: 164, endPoint x: 364, endPoint y: 158, distance: 5.9
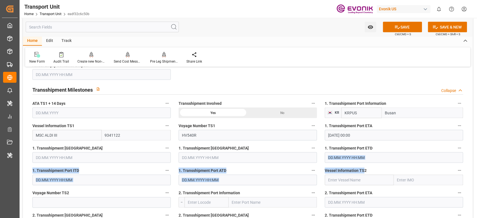
click at [364, 158] on input "text" at bounding box center [394, 157] width 138 height 11
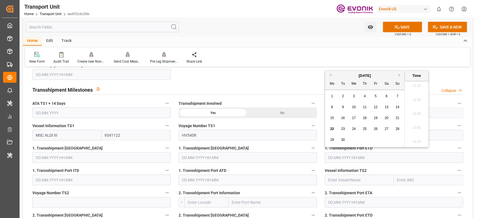
click at [400, 74] on button "Next Month" at bounding box center [400, 75] width 3 height 3
click at [340, 129] on div "21" at bounding box center [343, 129] width 7 height 7
type input "21.10.2025 00:00"
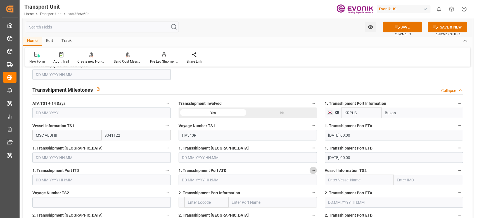
click at [313, 170] on icon "button" at bounding box center [313, 170] width 4 height 4
click at [273, 170] on div at bounding box center [238, 109] width 477 height 218
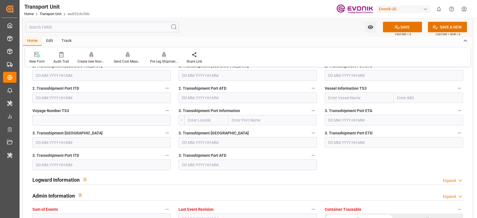
scroll to position [1043, 0]
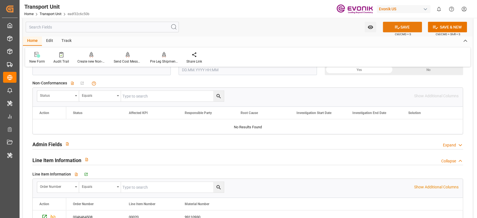
click at [405, 26] on button "SAVE" at bounding box center [402, 27] width 39 height 11
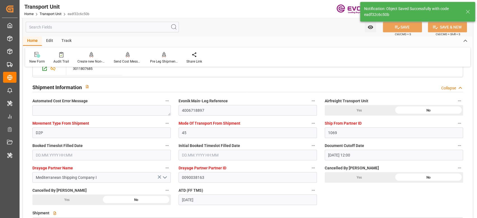
type input "ZIM SAMMY OFER"
type input "22.09.2025 07:28"
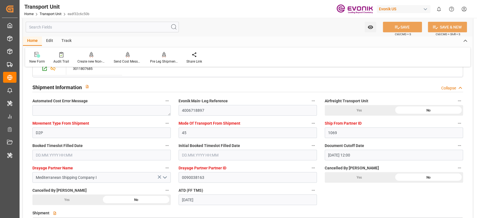
scroll to position [820, 0]
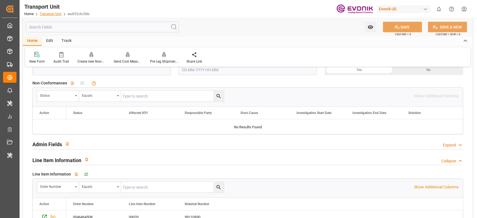
click at [51, 15] on link "Transport Unit" at bounding box center [51, 14] width 22 height 4
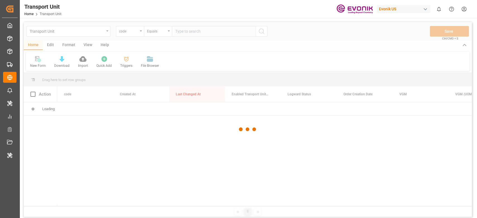
click at [127, 33] on div at bounding box center [248, 129] width 448 height 215
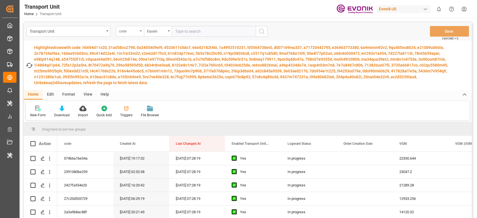
click at [139, 31] on div "code" at bounding box center [130, 31] width 28 height 11
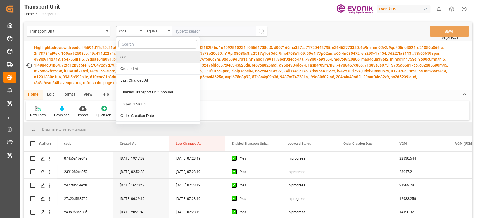
click at [141, 40] on input "text" at bounding box center [158, 44] width 79 height 9
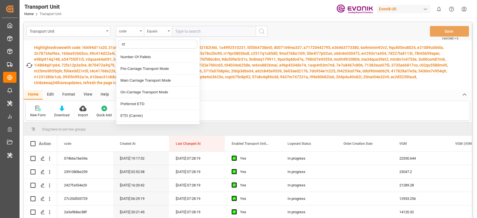
type input "eta"
click at [146, 58] on div "ETA (Carrier)" at bounding box center [157, 57] width 83 height 12
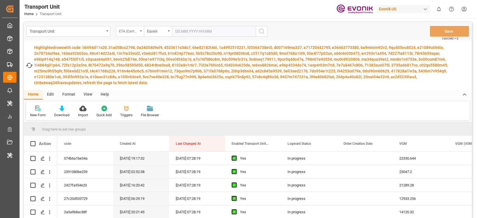
click at [143, 30] on div "ETA (Carrier)" at bounding box center [130, 31] width 28 height 11
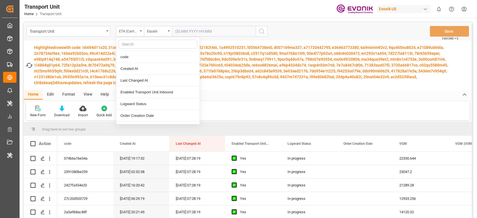
click at [134, 39] on div at bounding box center [157, 44] width 83 height 14
click at [134, 42] on input "text" at bounding box center [158, 44] width 79 height 9
type input "etd"
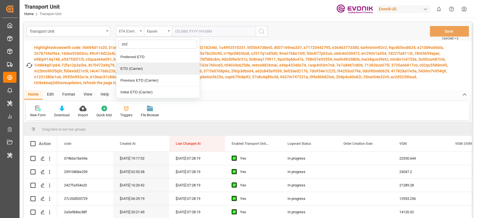
click at [149, 69] on div "ETD (Carrier)" at bounding box center [157, 69] width 83 height 12
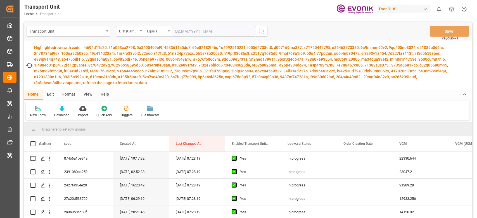
click at [160, 35] on div "Equals" at bounding box center [158, 31] width 28 height 11
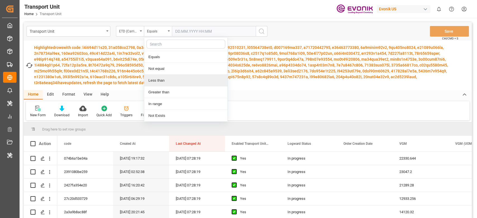
click at [162, 79] on div "Less than" at bounding box center [185, 81] width 83 height 12
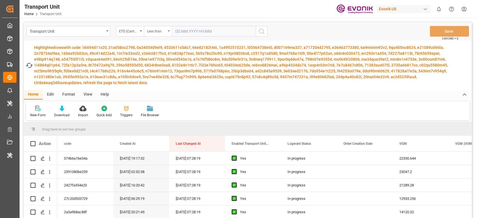
click at [169, 30] on icon "open menu" at bounding box center [169, 30] width 2 height 1
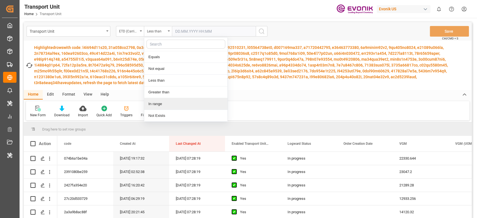
click at [162, 100] on div "In range" at bounding box center [185, 104] width 83 height 12
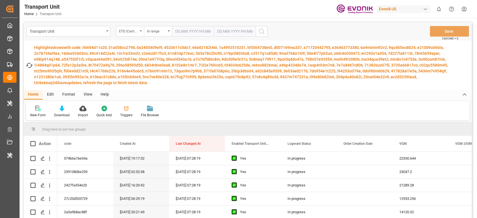
click at [177, 31] on input "text" at bounding box center [193, 31] width 42 height 11
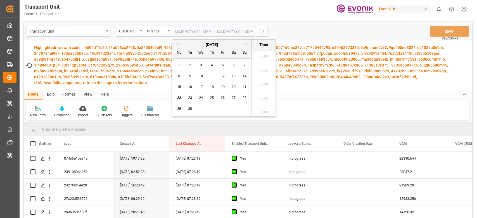
scroll to position [686, 0]
click at [213, 86] on span "18" at bounding box center [212, 87] width 4 height 4
type input "[DATE] 00:00"
click at [234, 28] on input "text" at bounding box center [235, 31] width 42 height 11
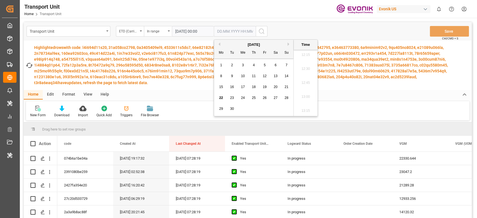
click at [222, 96] on span "22" at bounding box center [221, 98] width 4 height 4
type input "[DATE] 00:00"
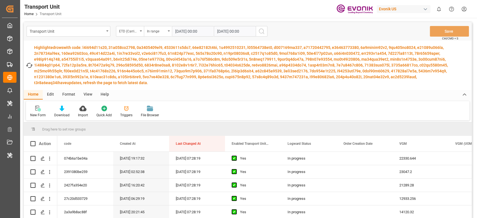
click at [267, 34] on button "search button" at bounding box center [262, 31] width 12 height 11
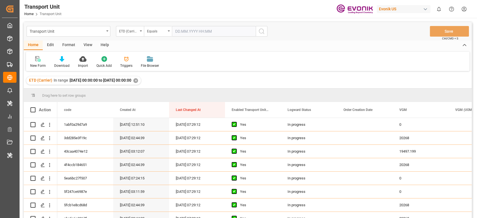
click at [69, 46] on div "Format" at bounding box center [68, 46] width 21 height 10
click at [48, 62] on div "Filter Rows" at bounding box center [38, 62] width 25 height 12
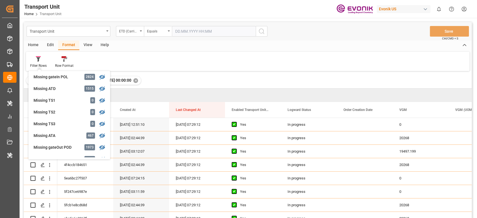
scroll to position [96, 0]
click at [50, 132] on div "Transport Unit ETD (Carrier) Equals Save Ctrl/CMD + S Home Edit Format View Hel…" at bounding box center [248, 127] width 448 height 211
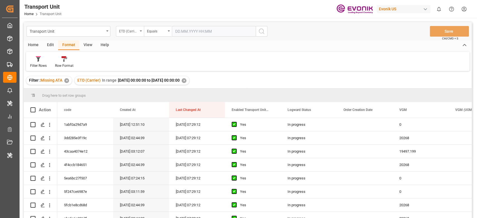
click at [138, 32] on div "ETD (Carrier)" at bounding box center [128, 30] width 19 height 6
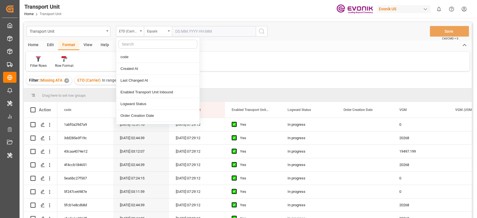
click at [235, 50] on div "Home Edit Format View Help Filter Rows Row Format" at bounding box center [248, 56] width 448 height 30
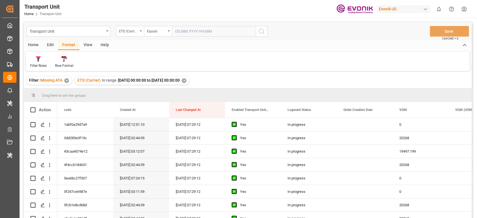
click at [87, 45] on div "View" at bounding box center [87, 46] width 17 height 10
click at [32, 64] on div "Default" at bounding box center [35, 65] width 11 height 5
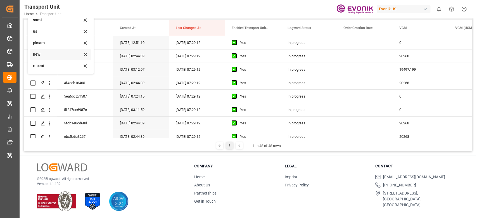
scroll to position [45, 0]
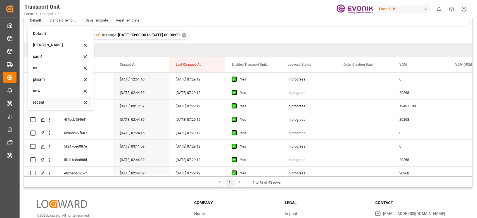
click at [38, 98] on div "recent" at bounding box center [60, 102] width 61 height 11
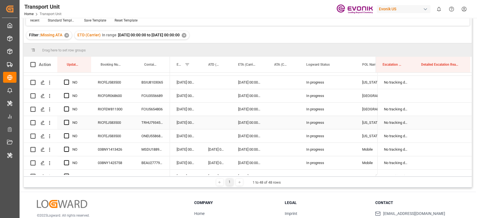
scroll to position [0, 0]
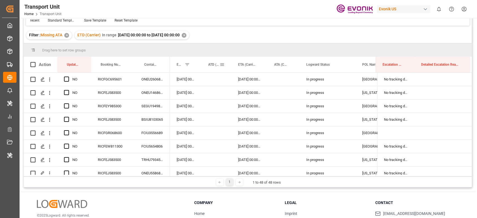
click at [221, 64] on span at bounding box center [222, 64] width 5 height 5
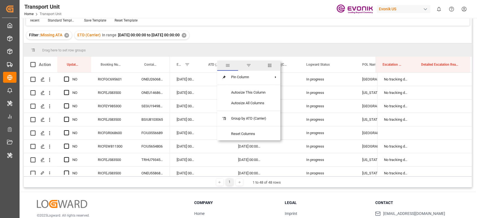
click at [266, 65] on span "columns" at bounding box center [269, 66] width 21 height 10
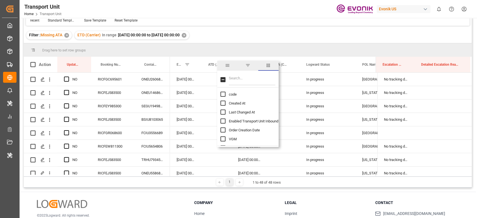
click at [243, 82] on input "Filter Columns Input" at bounding box center [252, 79] width 46 height 11
type input "[PERSON_NAME]"
click at [225, 92] on input "Carrier SCAC column toggle visibility (hidden)" at bounding box center [223, 94] width 5 height 5
checkbox input "true"
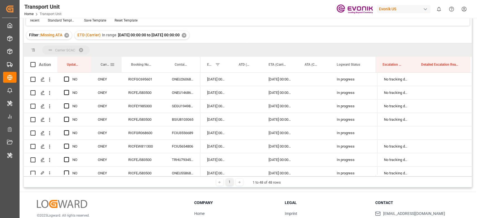
drag, startPoint x: 101, startPoint y: 64, endPoint x: 99, endPoint y: 54, distance: 9.6
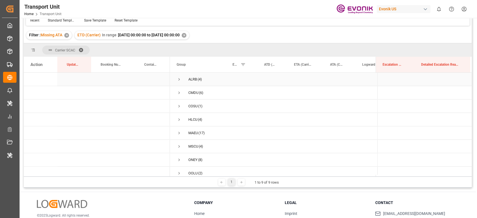
click at [182, 78] on span "ALRB (4)" at bounding box center [198, 79] width 42 height 13
click at [178, 79] on span "Press SPACE to select this row." at bounding box center [179, 79] width 5 height 5
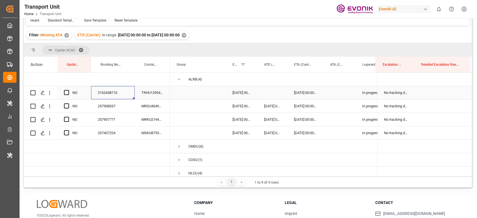
click at [123, 95] on div "2162458710" at bounding box center [113, 92] width 44 height 13
click at [174, 142] on div "CMDU (6)" at bounding box center [198, 146] width 56 height 13
click at [177, 147] on span "Press SPACE to select this row." at bounding box center [179, 146] width 5 height 5
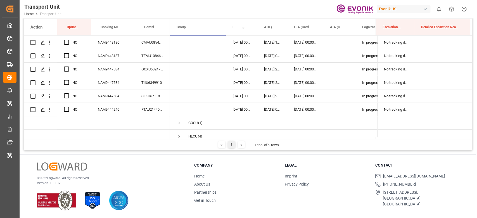
scroll to position [112, 0]
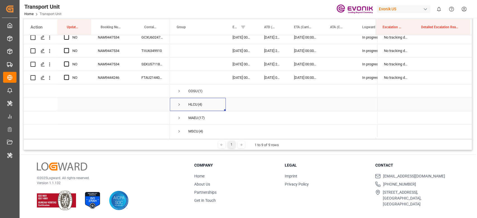
click at [176, 105] on div "HLCU (4)" at bounding box center [198, 104] width 56 height 13
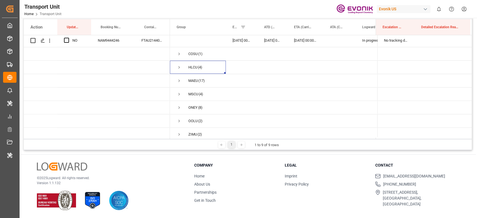
scroll to position [154, 0]
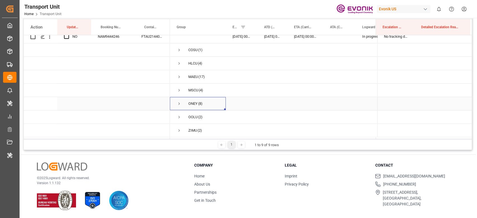
click at [181, 98] on span "Press SPACE to select this row." at bounding box center [179, 103] width 5 height 13
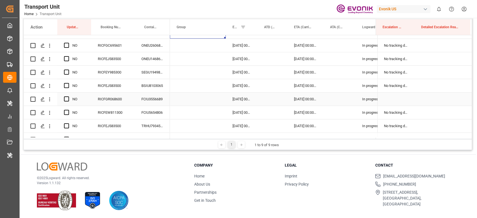
scroll to position [187, 0]
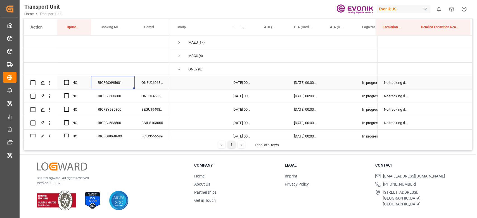
click at [127, 86] on div "RICFGC695601" at bounding box center [113, 82] width 44 height 13
click at [51, 78] on button "open menu" at bounding box center [50, 82] width 6 height 11
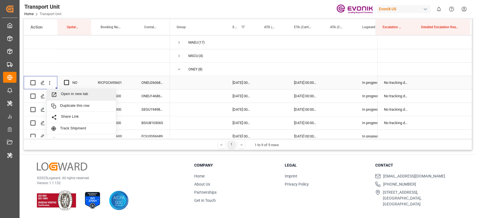
click at [65, 92] on span "Open in new tab" at bounding box center [86, 95] width 51 height 6
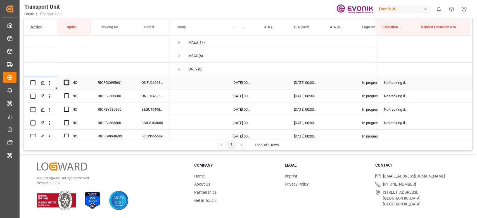
click at [66, 82] on span "Press SPACE to select this row." at bounding box center [66, 82] width 5 height 5
click at [68, 80] on input "Press SPACE to select this row." at bounding box center [68, 80] width 0 height 0
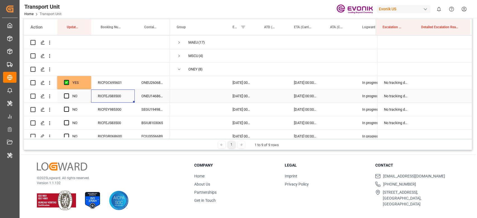
click at [108, 95] on div "RICFEJ583500" at bounding box center [113, 95] width 44 height 13
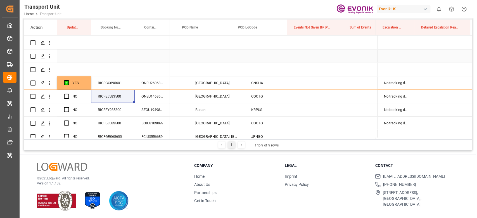
scroll to position [0, 350]
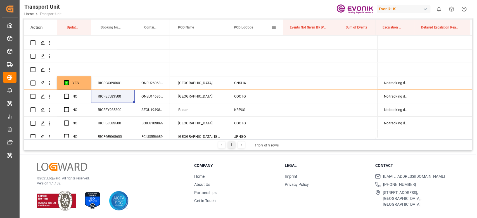
click at [272, 26] on span at bounding box center [273, 27] width 5 height 5
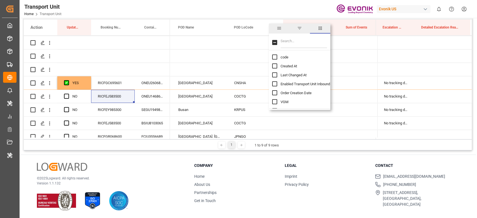
click at [288, 41] on input "Filter Columns Input" at bounding box center [304, 42] width 46 height 11
type input "vess"
click at [273, 58] on input "Vessel Name column toggle visibility (visible)" at bounding box center [274, 56] width 5 height 5
click at [273, 57] on input "Vessel Name column toggle visibility (hidden)" at bounding box center [274, 56] width 5 height 5
checkbox input "true"
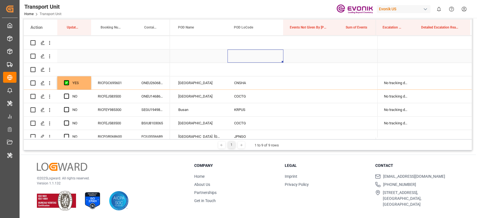
click at [249, 56] on div "Press SPACE to select this row." at bounding box center [256, 55] width 56 height 13
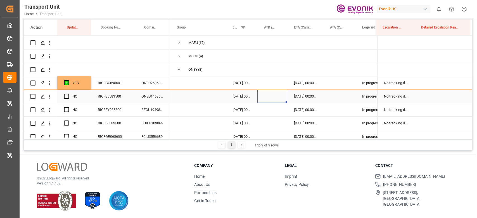
click at [269, 93] on div "Press SPACE to select this row." at bounding box center [272, 96] width 30 height 13
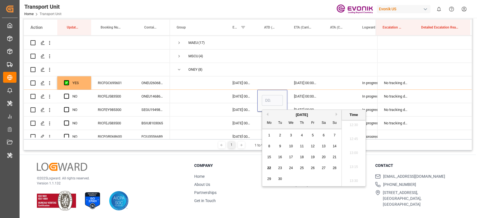
drag, startPoint x: 322, startPoint y: 157, endPoint x: 292, endPoint y: 151, distance: 30.5
click at [322, 157] on span "20" at bounding box center [324, 157] width 4 height 4
type input "[DATE] 00:00"
click at [207, 101] on span "Press SPACE to select this row." at bounding box center [198, 96] width 42 height 13
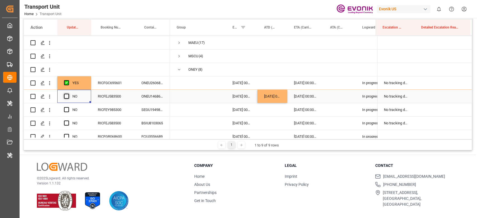
click at [67, 97] on span "Press SPACE to select this row." at bounding box center [66, 96] width 5 height 5
click at [68, 94] on input "Press SPACE to select this row." at bounding box center [68, 94] width 0 height 0
click at [264, 122] on div "Press SPACE to select this row." at bounding box center [272, 123] width 30 height 13
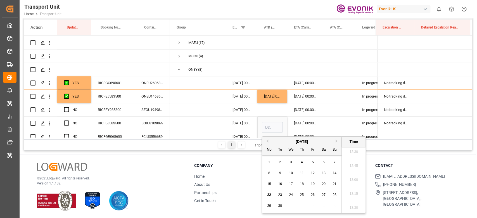
click at [322, 184] on span "20" at bounding box center [324, 184] width 4 height 4
type input "[DATE] 00:00"
click at [199, 124] on span "Press SPACE to select this row." at bounding box center [198, 123] width 42 height 13
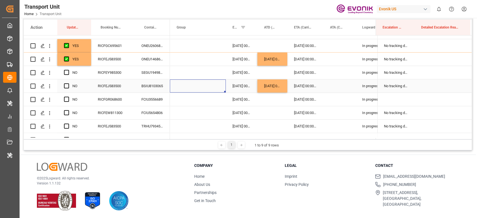
click at [62, 86] on div "NO" at bounding box center [74, 85] width 34 height 13
click at [63, 86] on div "NO" at bounding box center [74, 85] width 34 height 13
click at [64, 86] on span "Press SPACE to select this row." at bounding box center [66, 85] width 5 height 5
click at [68, 83] on input "Press SPACE to select this row." at bounding box center [68, 83] width 0 height 0
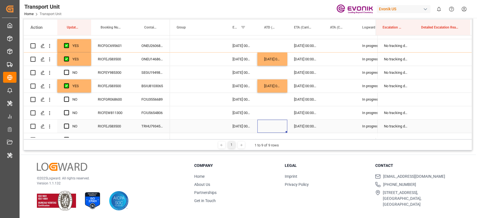
click at [283, 128] on div "Press SPACE to select this row." at bounding box center [272, 126] width 30 height 13
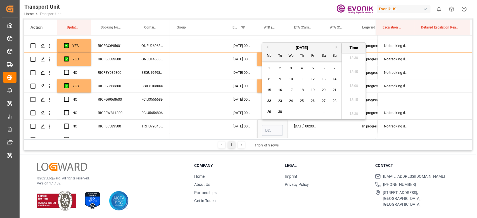
click at [320, 89] on div "20" at bounding box center [323, 90] width 7 height 7
type input "[DATE] 00:00"
click at [194, 127] on span "Press SPACE to select this row." at bounding box center [198, 126] width 42 height 13
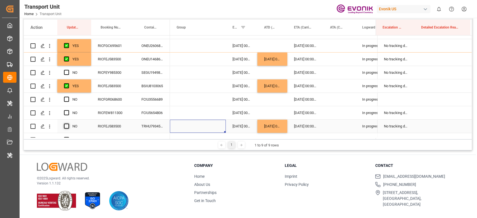
click at [66, 127] on span "Press SPACE to select this row." at bounding box center [66, 126] width 5 height 5
click at [68, 124] on input "Press SPACE to select this row." at bounding box center [68, 124] width 0 height 0
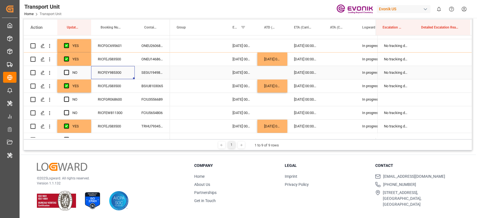
click at [120, 72] on div "RICFEY985300" at bounding box center [113, 72] width 44 height 13
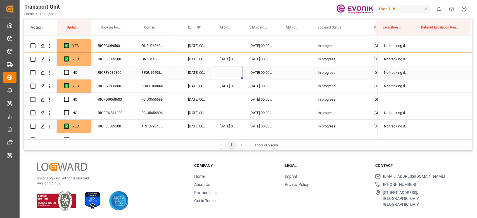
click at [234, 75] on div "Press SPACE to select this row." at bounding box center [228, 72] width 30 height 13
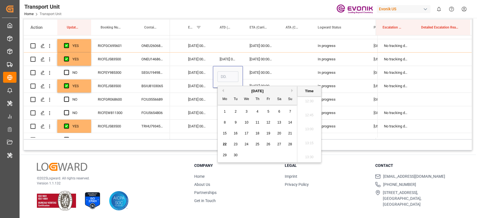
click at [287, 135] on div "21" at bounding box center [290, 133] width 7 height 7
type input "[DATE] 00:00"
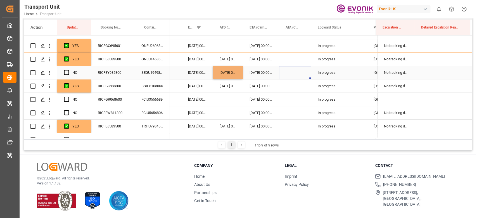
click at [295, 75] on div "Press SPACE to select this row." at bounding box center [295, 72] width 32 height 13
click at [113, 101] on div "RICFGR068600" at bounding box center [113, 99] width 44 height 13
click at [68, 73] on span "Press SPACE to select this row." at bounding box center [66, 72] width 5 height 5
click at [68, 70] on input "Press SPACE to select this row." at bounding box center [68, 70] width 0 height 0
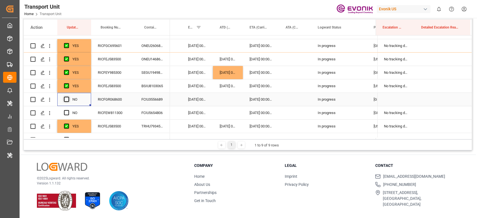
click at [66, 97] on span "Press SPACE to select this row." at bounding box center [66, 99] width 5 height 5
click at [68, 97] on input "Press SPACE to select this row." at bounding box center [68, 97] width 0 height 0
click at [116, 113] on div "RICFEW811300" at bounding box center [113, 112] width 44 height 13
click at [67, 112] on span "Press SPACE to select this row." at bounding box center [66, 112] width 5 height 5
click at [68, 110] on input "Press SPACE to select this row." at bounding box center [68, 110] width 0 height 0
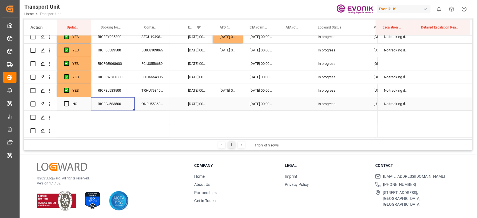
click at [92, 102] on div "RICFEJ583500" at bounding box center [113, 103] width 44 height 13
click at [233, 103] on div "Press SPACE to select this row." at bounding box center [228, 103] width 30 height 13
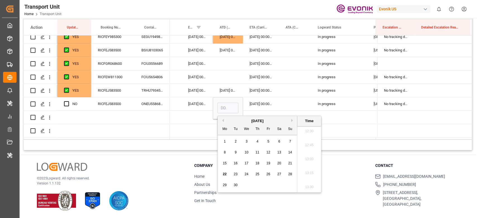
click at [279, 162] on span "20" at bounding box center [279, 163] width 4 height 4
type input "[DATE] 00:00"
click at [194, 125] on div "Press SPACE to select this row." at bounding box center [197, 130] width 32 height 13
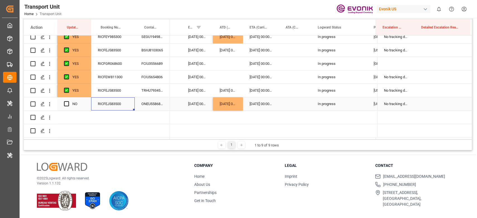
click at [119, 104] on div "RICFEJ583500" at bounding box center [113, 103] width 44 height 13
click at [68, 101] on span "Press SPACE to select this row." at bounding box center [66, 103] width 5 height 5
click at [68, 101] on input "Press SPACE to select this row." at bounding box center [68, 101] width 0 height 0
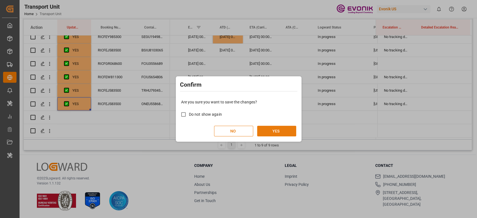
click at [266, 134] on button "YES" at bounding box center [276, 131] width 39 height 11
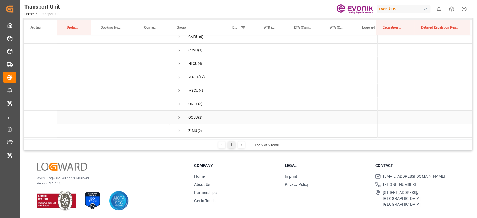
scroll to position [0, 0]
click at [178, 117] on span "Press SPACE to select this row." at bounding box center [179, 117] width 5 height 5
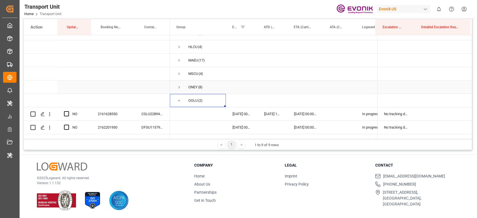
scroll to position [47, 0]
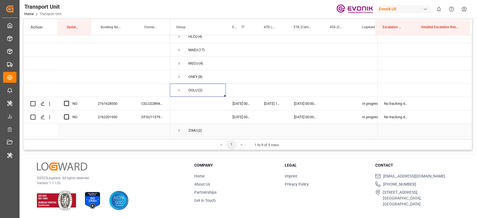
click at [178, 124] on span "Press SPACE to select this row." at bounding box center [179, 130] width 5 height 13
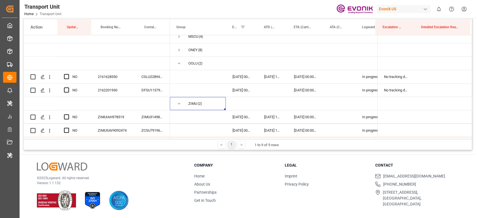
scroll to position [83, 0]
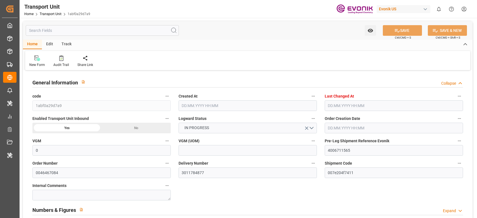
type input "0"
type input "ONE"
type input "Ocean Network Express"
type input "USLAX"
type input "CNSHA"
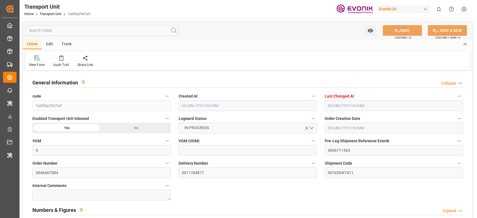
type input "9457737"
type input "USLAX"
type input "CNSHG"
type input "17709.6"
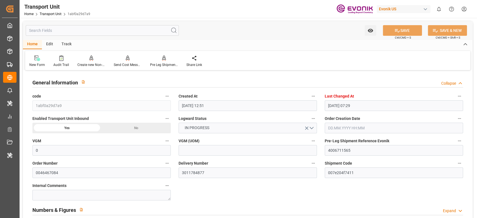
type input "[DATE] 12:51"
type input "[DATE] 07:29"
type input "[DATE]"
type input "[DATE] 22:15"
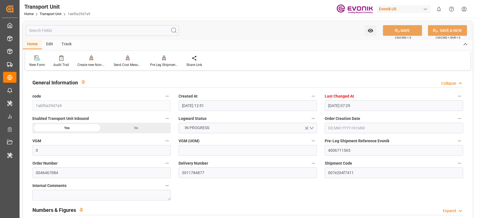
type input "[DATE] 05:16"
type input "[DATE] 03:15"
type input "[DATE] 04:19"
type input "[DATE] 06:01"
type input "[DATE] 10:56"
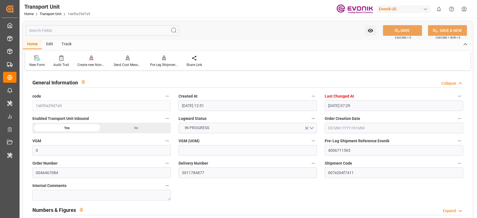
type input "[DATE] 00:00"
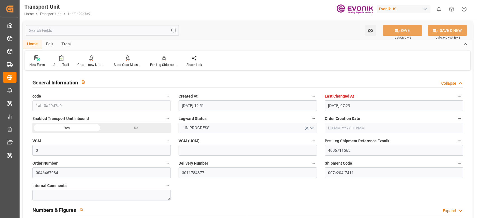
type input "[DATE] 08:45"
type input "[DATE] 17:00"
type input "[DATE] 02:00"
type input "[DATE] 15:00"
type input "[DATE] 00:00"
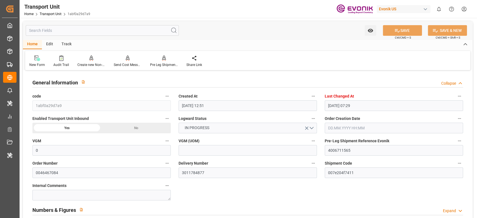
type input "[DATE] 16:00"
type input "[DATE]"
type input "[DATE] 23:43"
type input "[DATE] 19:11"
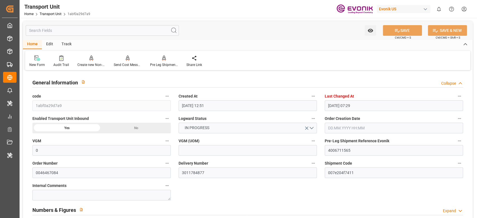
type input "[DATE] 03:00"
type input "[DATE] 11:00"
type input "[DATE] 20:08"
type input "[DATE] 12:30"
type input "[DATE] 21:30"
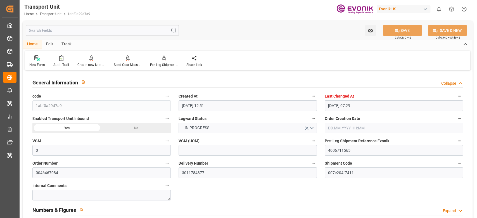
type input "[DATE] 20:08"
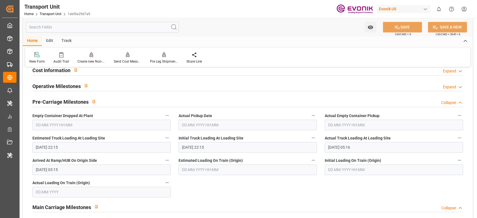
scroll to position [410, 0]
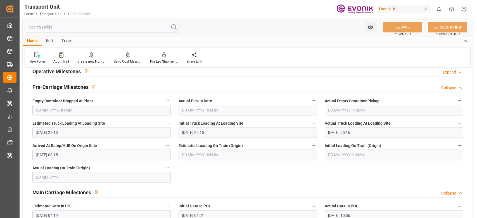
click at [395, 113] on input "text" at bounding box center [394, 110] width 138 height 11
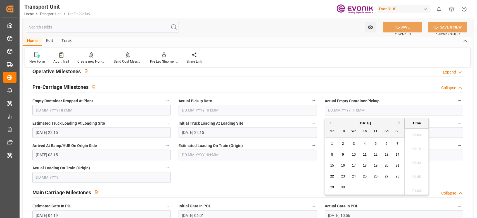
scroll to position [700, 0]
click at [326, 126] on div "Mo Tu We Th Fr Sa Su" at bounding box center [364, 131] width 79 height 11
click at [329, 122] on button "Previous Month" at bounding box center [329, 122] width 3 height 3
click at [376, 189] on span "29" at bounding box center [376, 187] width 4 height 4
type input "[DATE] 00:00"
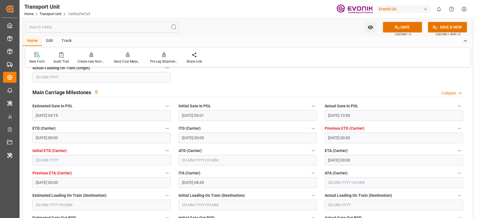
scroll to position [522, 0]
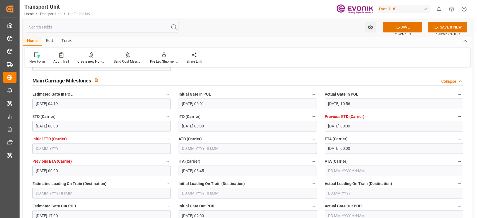
click at [197, 153] on div "ATD (Carrier)" at bounding box center [248, 144] width 146 height 22
click at [202, 150] on input "text" at bounding box center [248, 148] width 138 height 11
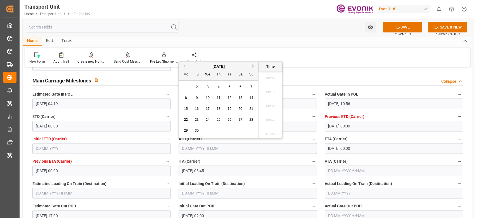
scroll to position [700, 0]
click at [251, 108] on span "21" at bounding box center [251, 109] width 4 height 4
type input "21.09.2025 00:00"
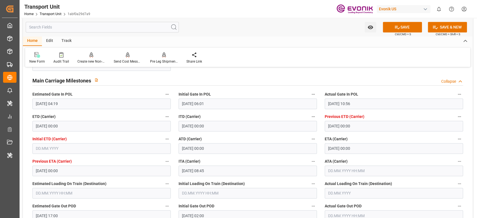
drag, startPoint x: 399, startPoint y: 27, endPoint x: 382, endPoint y: 25, distance: 17.1
click at [400, 27] on button "SAVE" at bounding box center [402, 27] width 39 height 11
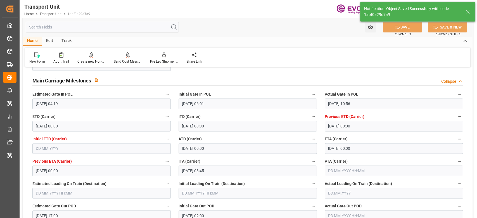
type input "22.09.2025 07:32"
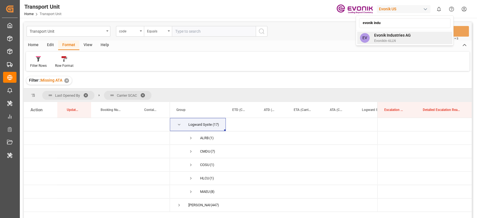
type input "evonik indu"
click at [391, 42] on span "EvonikIn-6LLN" at bounding box center [392, 40] width 37 height 5
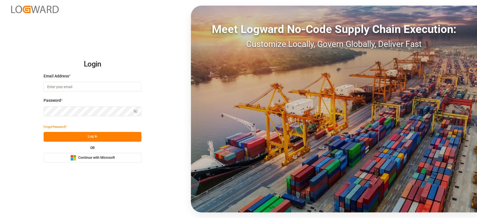
click at [83, 157] on span "Continue with Microsoft" at bounding box center [96, 157] width 37 height 5
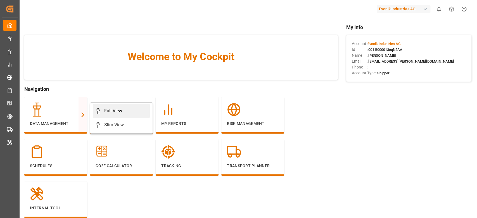
click at [108, 106] on link "Full View" at bounding box center [121, 111] width 57 height 14
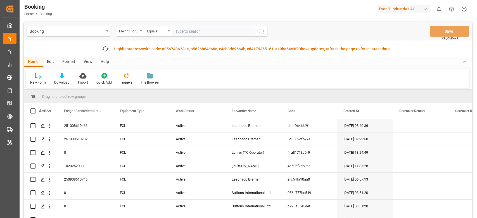
click at [69, 47] on div "Fetch latest updates Highlighted rows with code: a05a743623de, b5626b84d68a, c4…" at bounding box center [248, 49] width 448 height 17
click at [69, 66] on div "Format" at bounding box center [68, 62] width 21 height 10
click at [39, 80] on div "Filter Rows" at bounding box center [38, 82] width 16 height 5
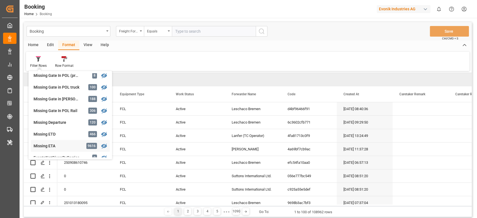
scroll to position [74, 0]
click at [84, 99] on div "Booking Freight Forwarder's Reference No. Equals Save Ctrl/CMD + S Home Edit Fo…" at bounding box center [248, 119] width 448 height 195
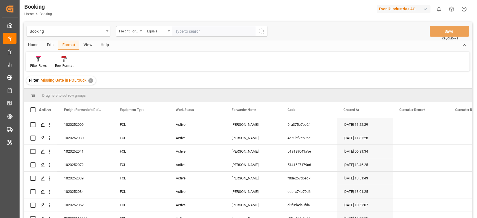
click at [87, 41] on div "View" at bounding box center [87, 46] width 17 height 10
click at [37, 61] on icon at bounding box center [36, 59] width 6 height 6
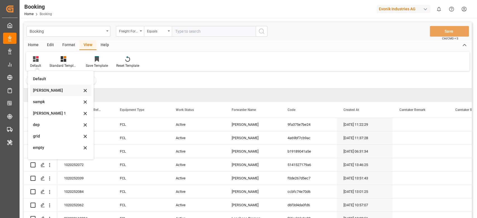
click at [50, 91] on div "[PERSON_NAME]" at bounding box center [57, 90] width 49 height 6
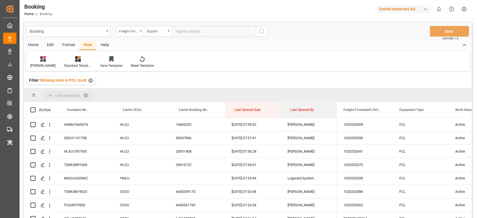
drag, startPoint x: 302, startPoint y: 106, endPoint x: 304, endPoint y: 97, distance: 9.5
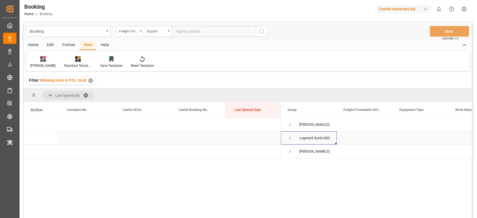
click at [291, 139] on span "Press SPACE to select this row." at bounding box center [290, 138] width 5 height 5
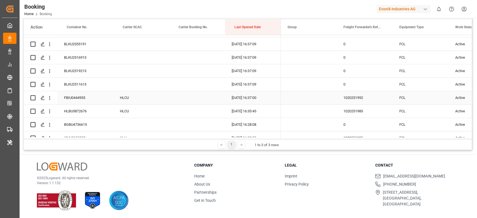
scroll to position [148, 0]
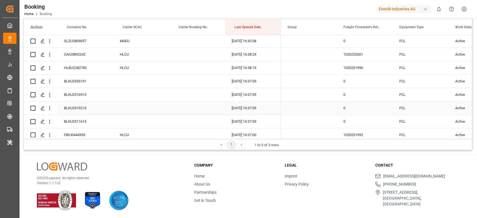
click at [89, 106] on div "BLKU2519213" at bounding box center [85, 107] width 56 height 13
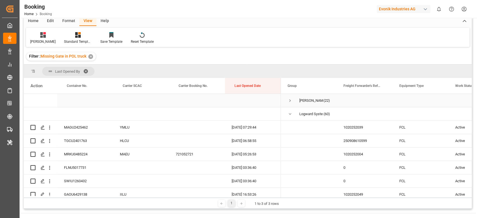
scroll to position [0, 0]
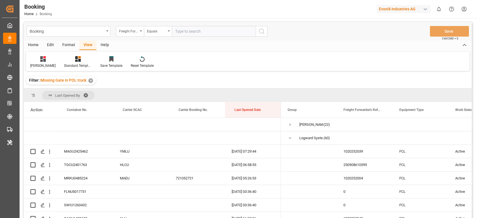
click at [67, 43] on div "Format" at bounding box center [68, 46] width 21 height 10
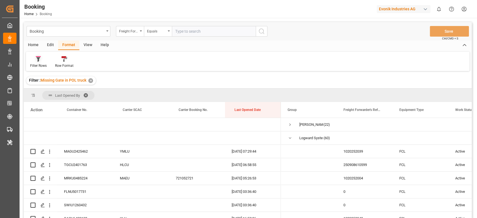
click at [28, 65] on div "Filter Rows" at bounding box center [38, 62] width 25 height 12
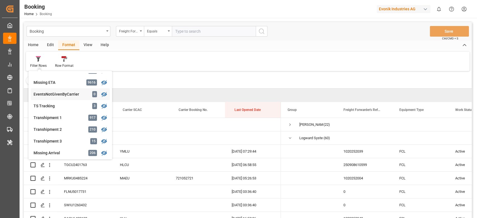
scroll to position [112, 0]
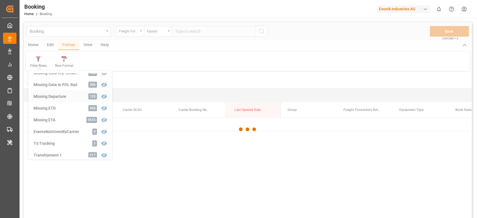
click at [48, 98] on div "Booking Freight Forwarder's Reference No. Equals Save Ctrl/CMD + S Home Edit Fo…" at bounding box center [248, 127] width 448 height 211
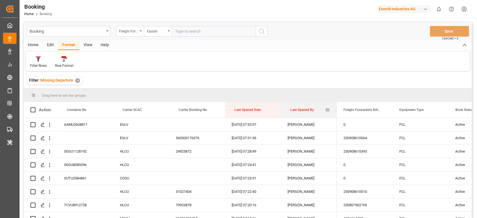
drag, startPoint x: 290, startPoint y: 110, endPoint x: 291, endPoint y: 101, distance: 8.5
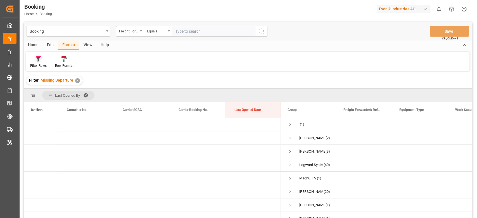
click at [37, 58] on icon at bounding box center [38, 59] width 4 height 4
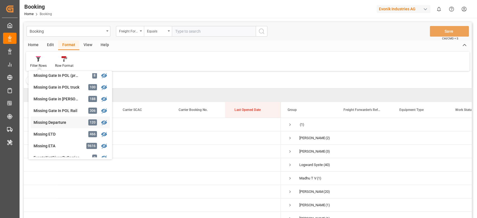
scroll to position [74, 0]
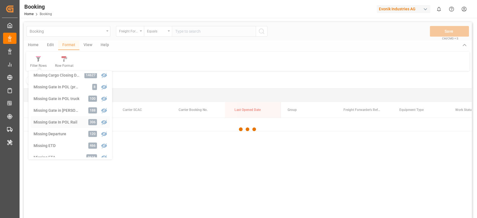
click at [61, 120] on div "Booking Freight Forwarder's Reference No. Equals Save Ctrl/CMD + S Home Edit Fo…" at bounding box center [248, 127] width 448 height 211
